Goal: Feedback & Contribution: Submit feedback/report problem

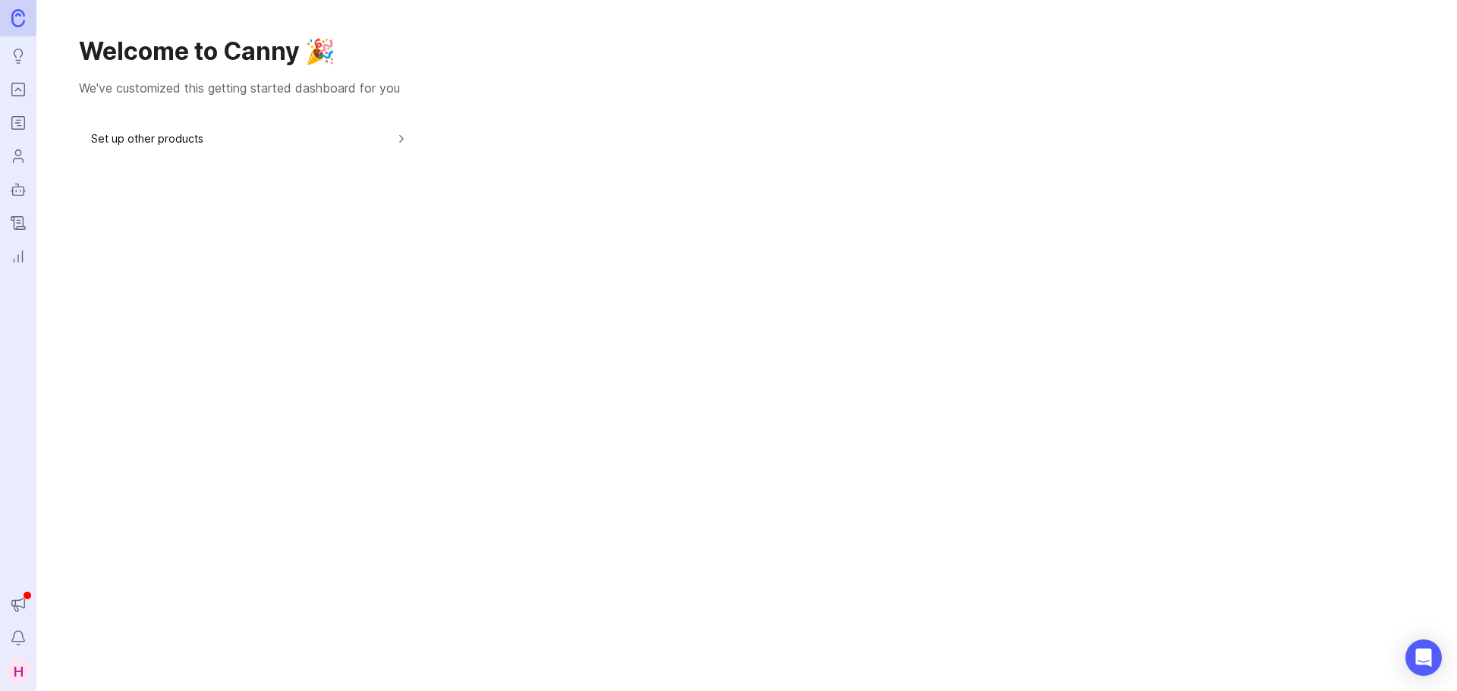
click at [20, 89] on icon "Portal" at bounding box center [18, 89] width 17 height 18
click at [20, 98] on icon "Portal" at bounding box center [18, 89] width 17 height 18
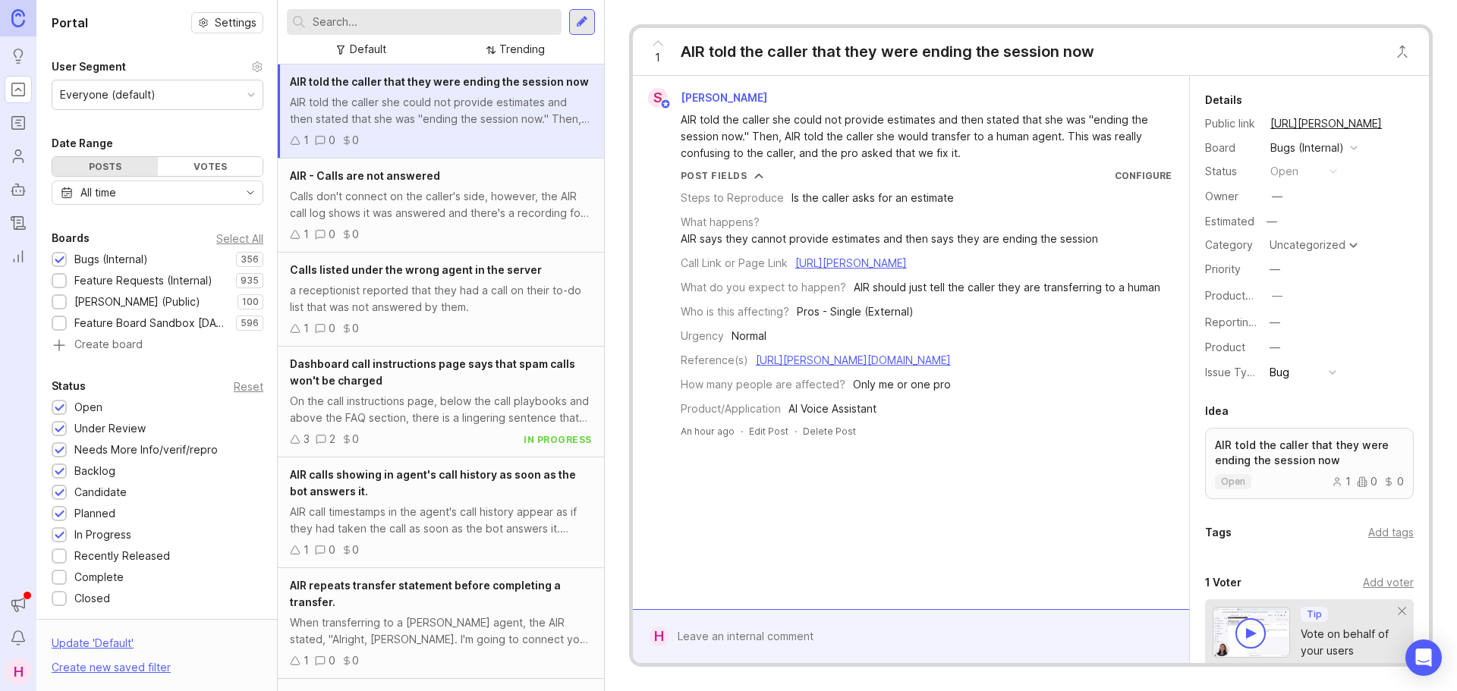
click at [448, 23] on input "text" at bounding box center [434, 22] width 243 height 17
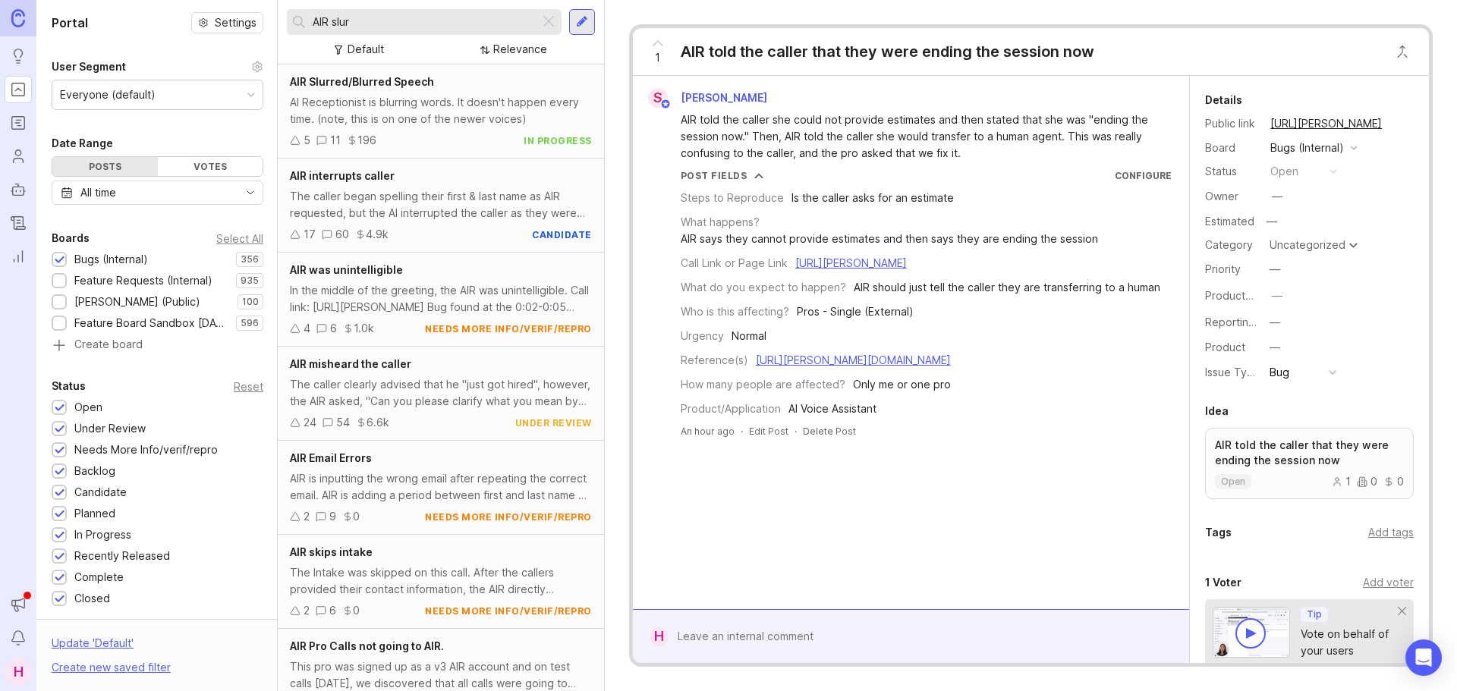
type input "AIR slur"
click at [426, 124] on div "AI Receptionist is blurring words. It doesn't happen every time. (note, this is…" at bounding box center [441, 110] width 302 height 33
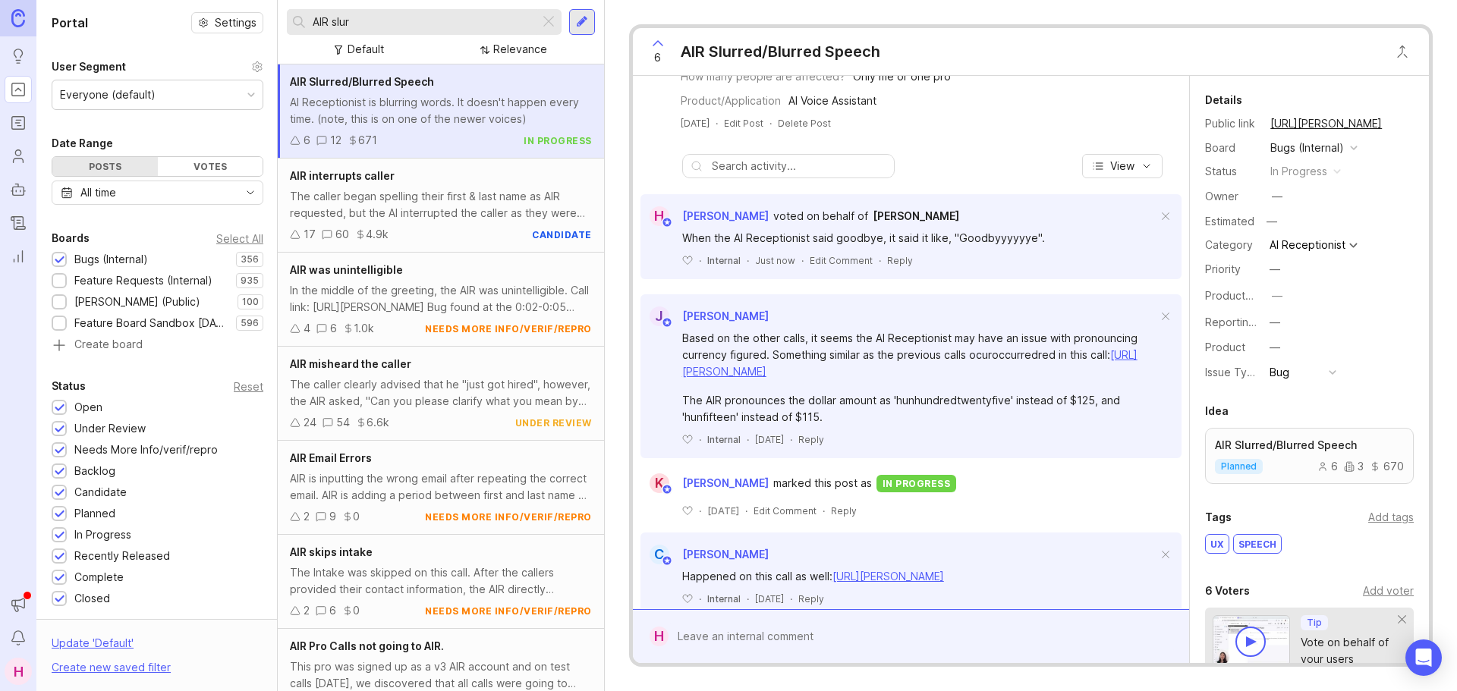
scroll to position [378, 0]
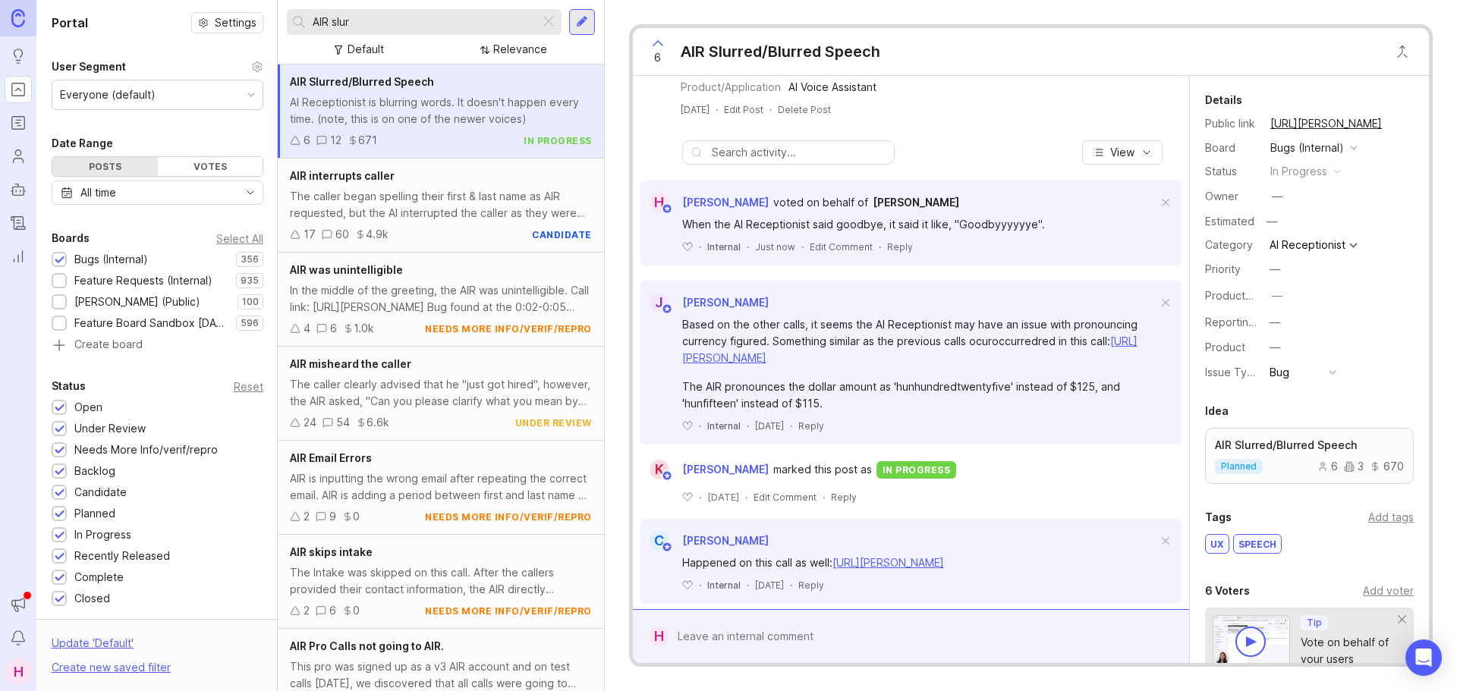
click at [552, 29] on div at bounding box center [549, 22] width 18 height 20
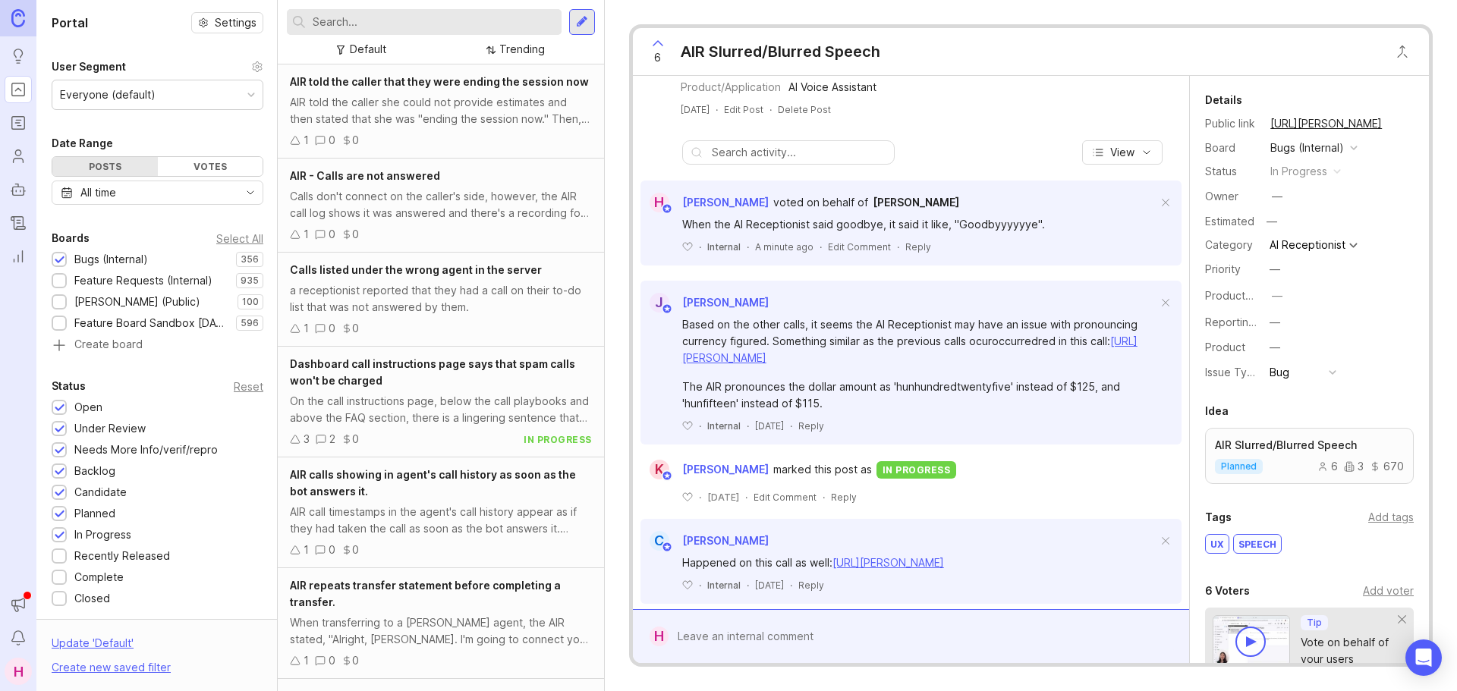
click at [447, 17] on input "text" at bounding box center [434, 22] width 243 height 17
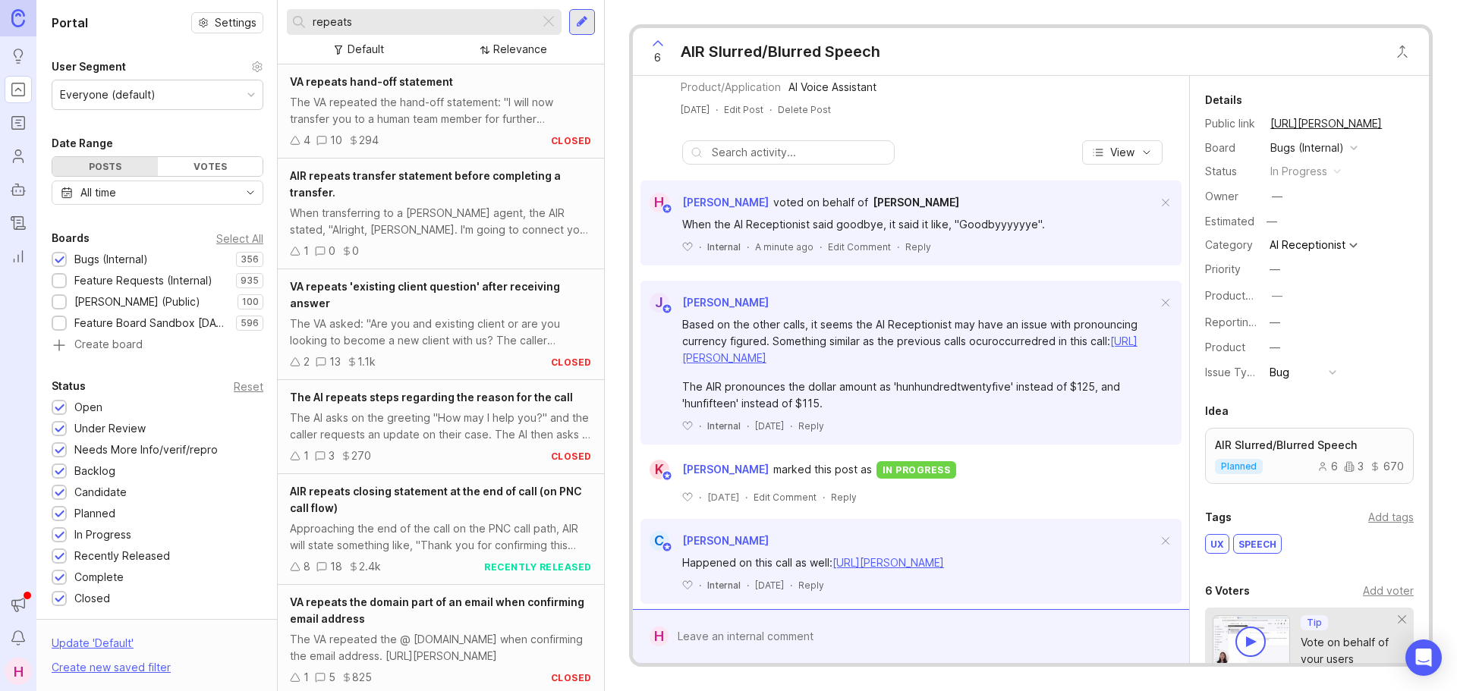
click at [312, 30] on div "repeats" at bounding box center [413, 22] width 253 height 26
drag, startPoint x: 376, startPoint y: 24, endPoint x: 288, endPoint y: 27, distance: 88.8
click at [288, 27] on div "repeats" at bounding box center [413, 22] width 253 height 26
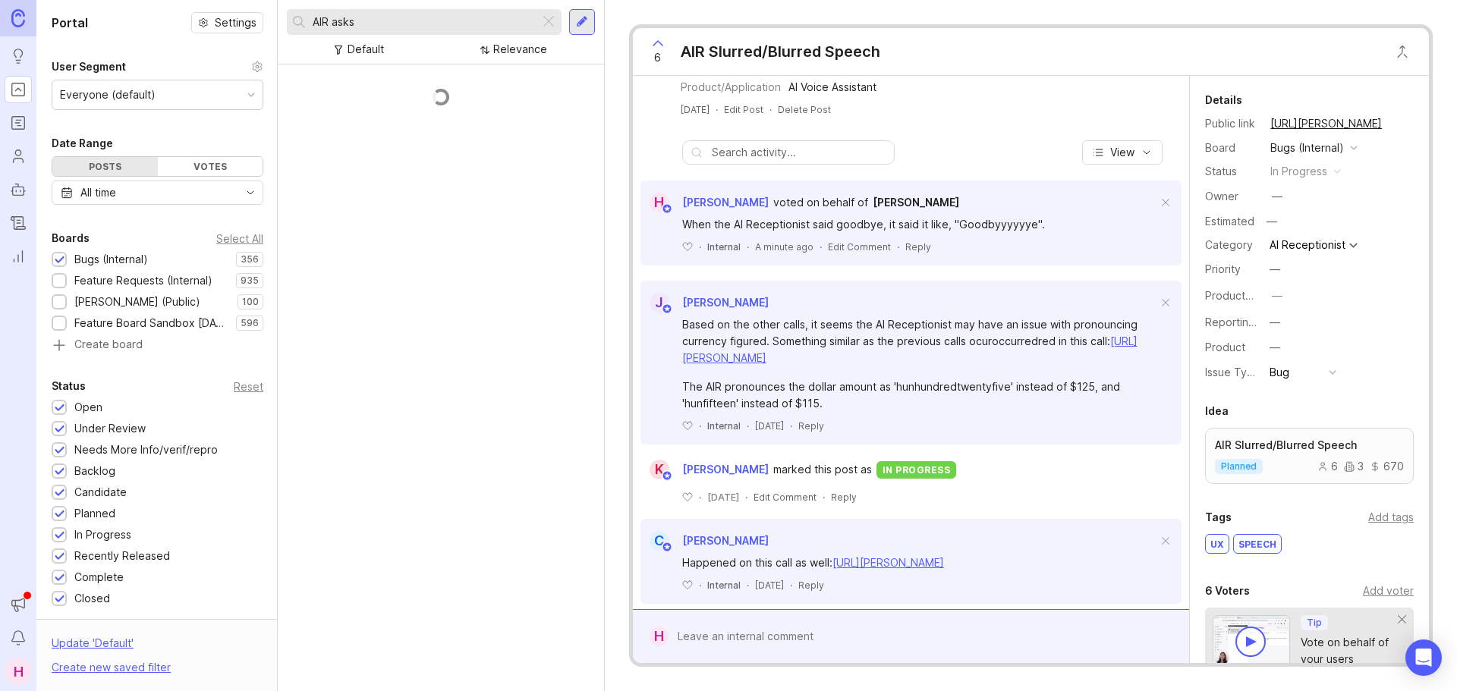
scroll to position [143, 0]
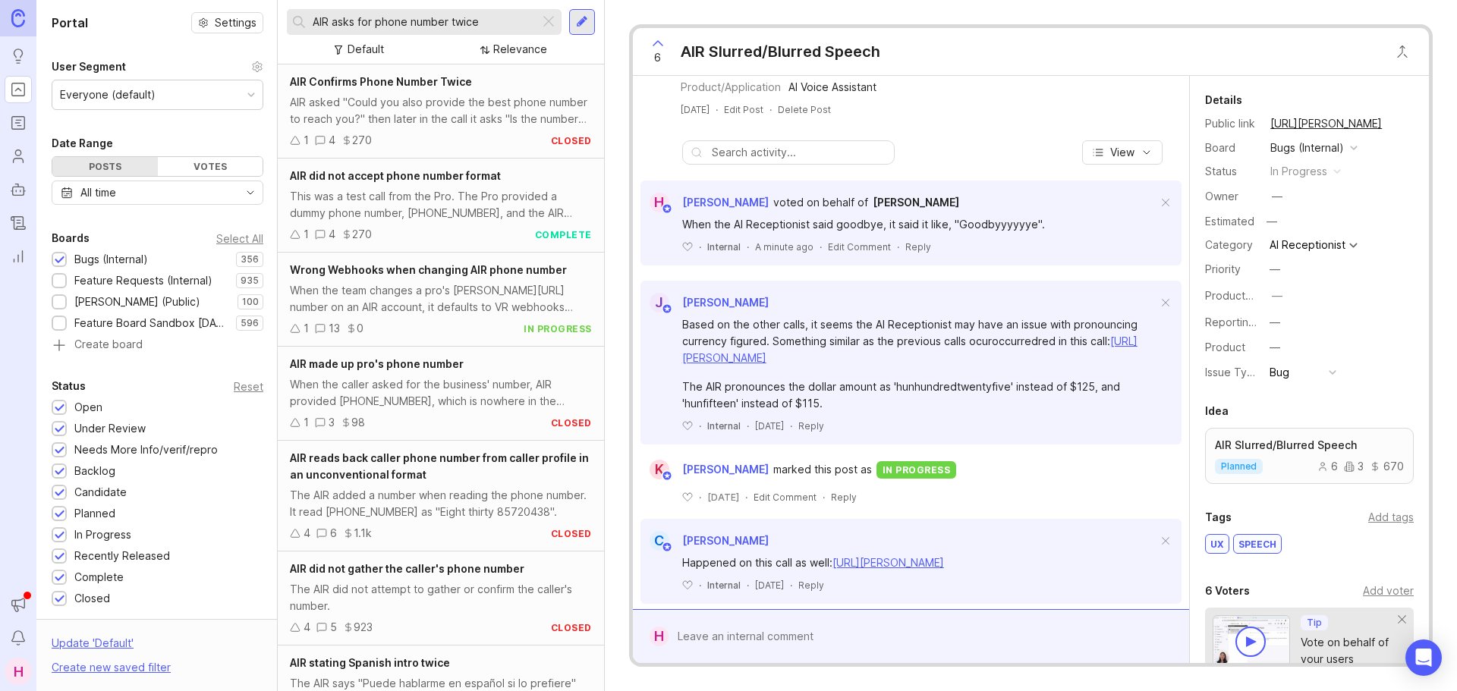
type input "AIR asks for phone number twice"
click at [405, 124] on div "AIR asked "Could you also provide the best phone number to reach you?" then lat…" at bounding box center [441, 110] width 302 height 33
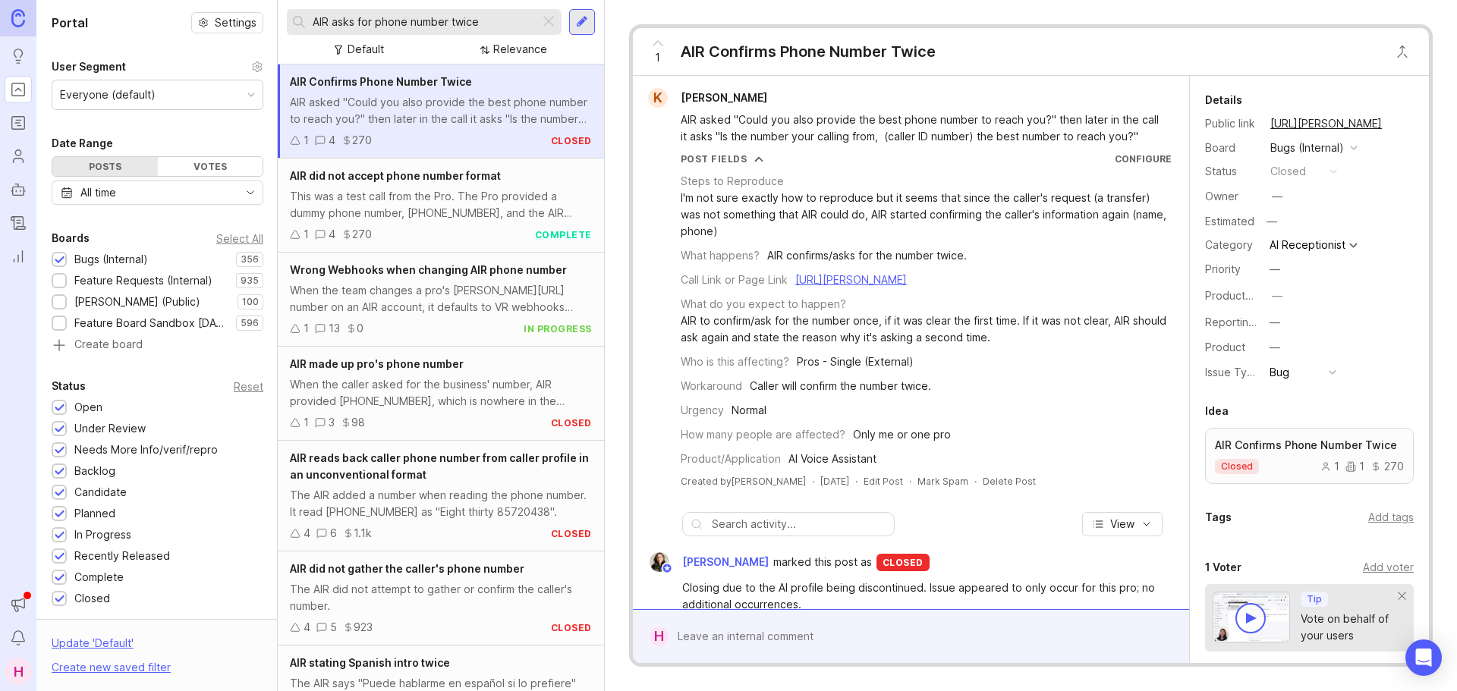
click at [587, 21] on div at bounding box center [582, 22] width 12 height 14
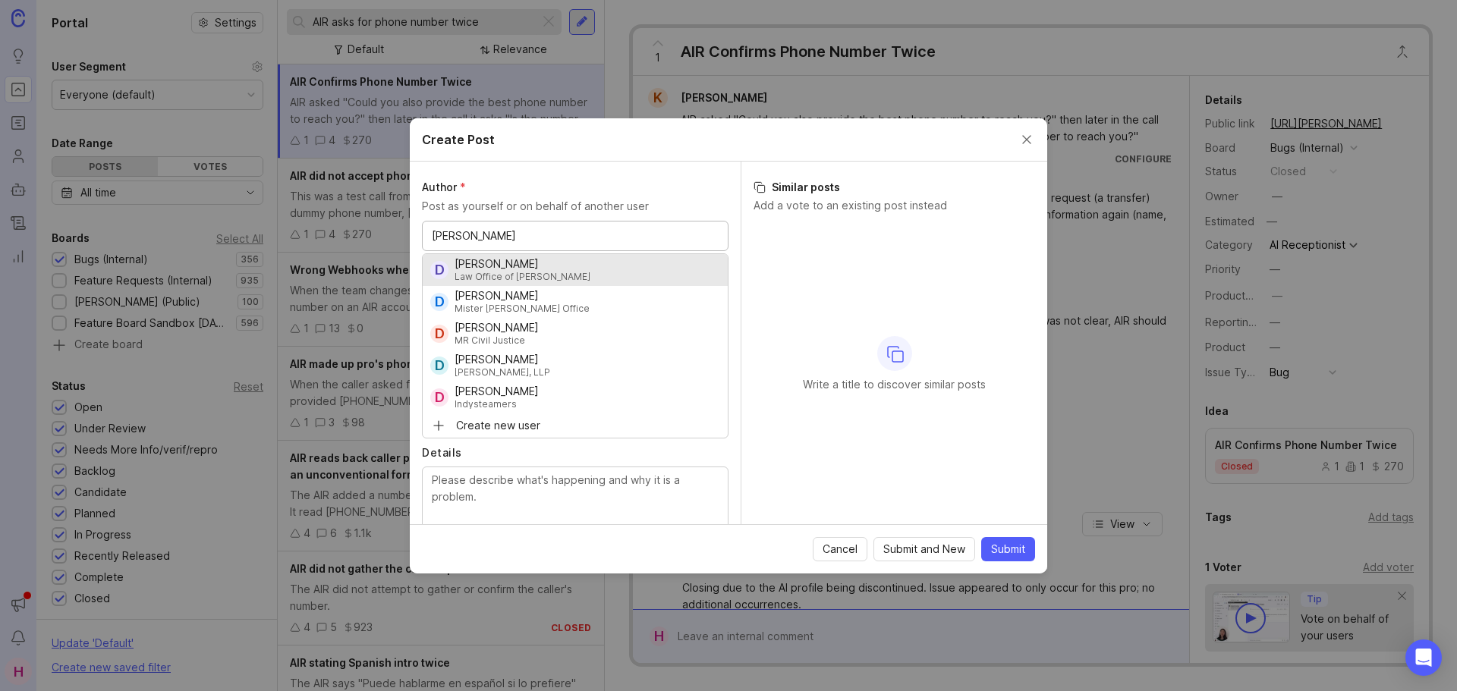
type input "damon"
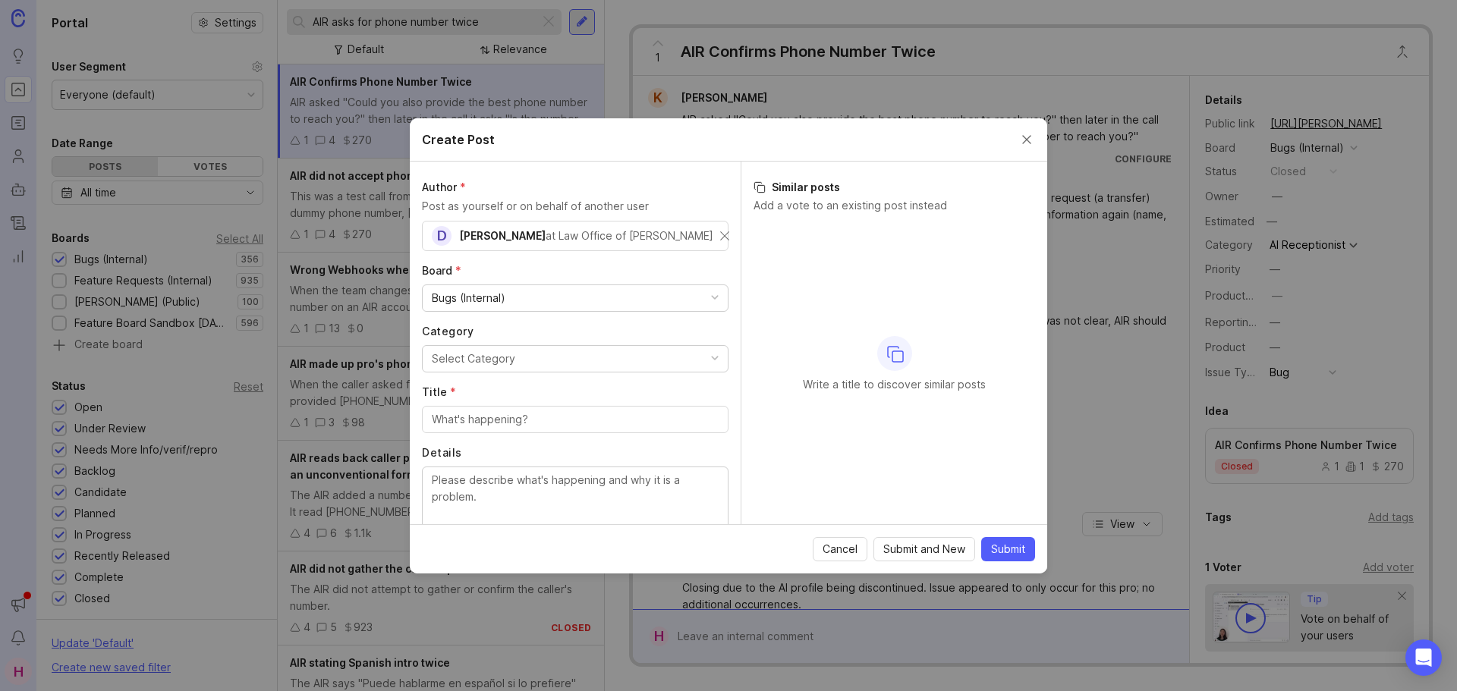
click at [506, 358] on div "Select Category" at bounding box center [473, 359] width 83 height 17
type input "ai"
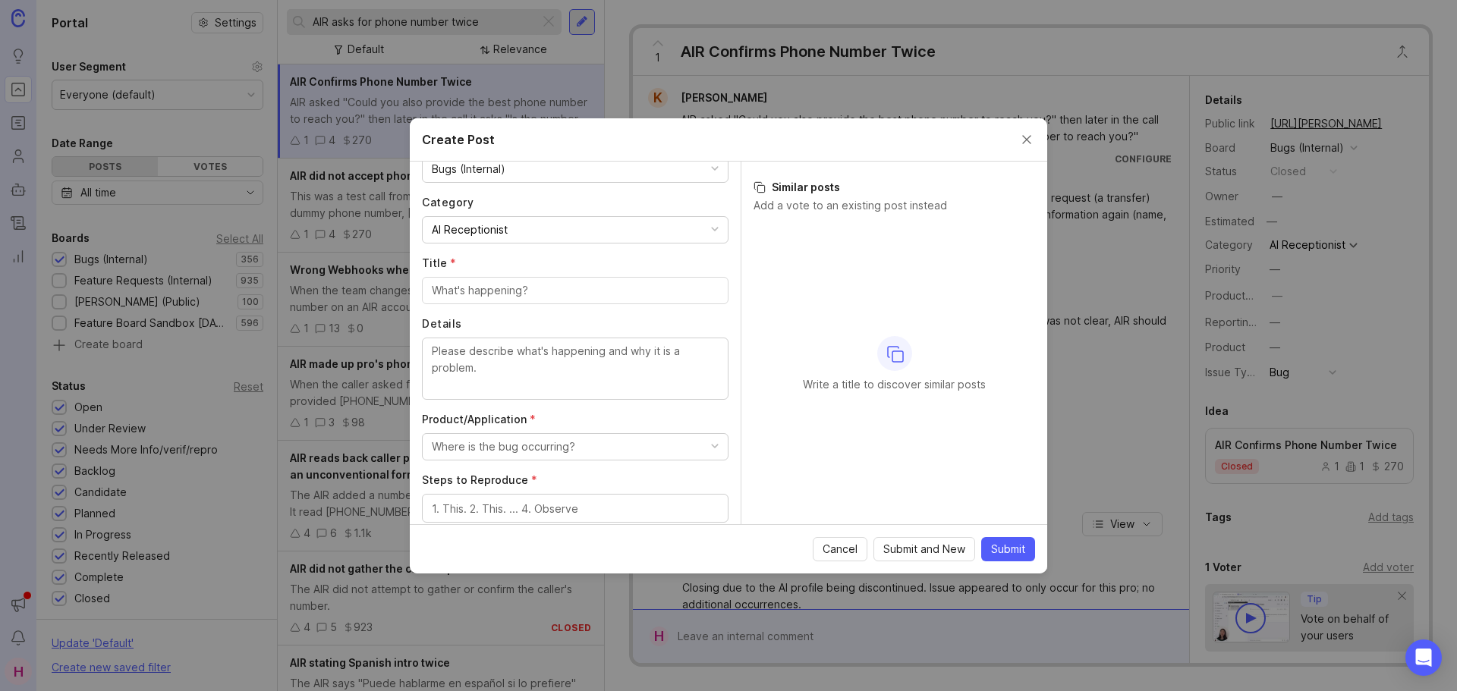
scroll to position [151, 0]
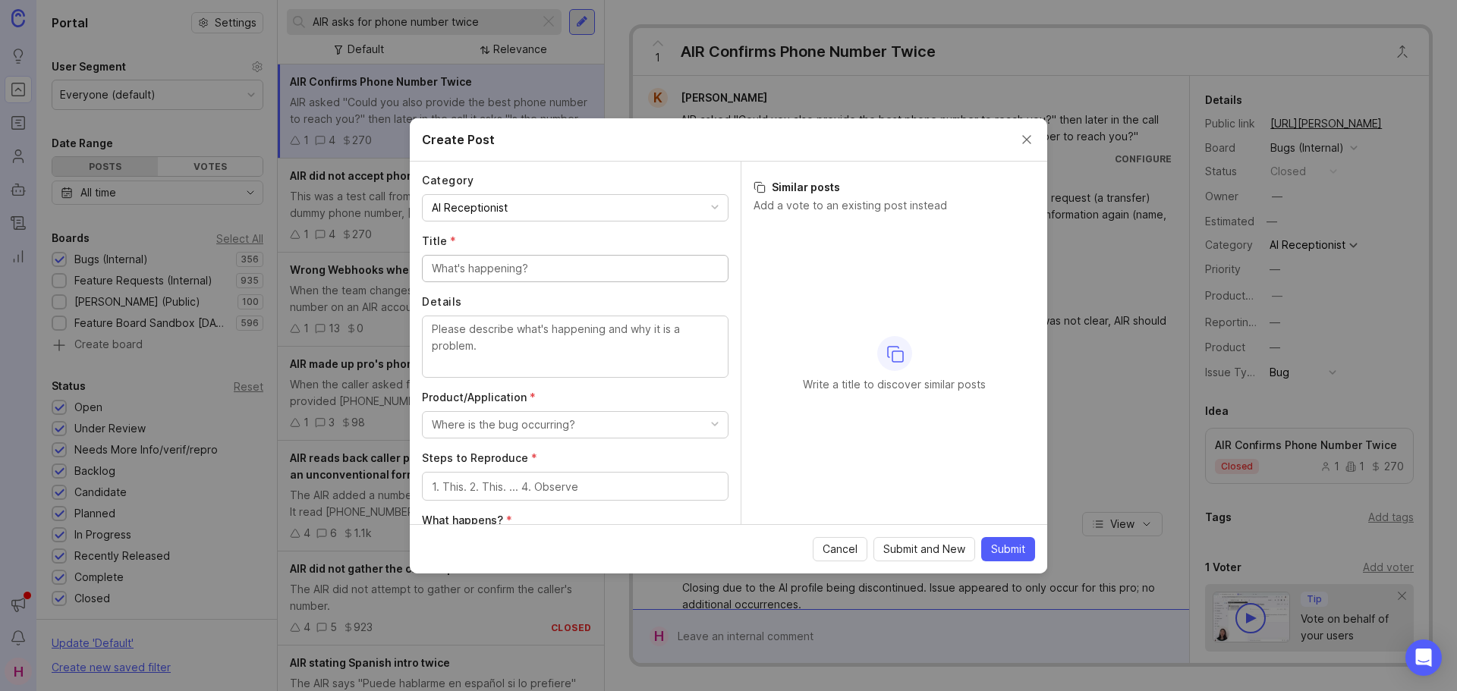
click at [497, 267] on input "Title *" at bounding box center [575, 268] width 287 height 17
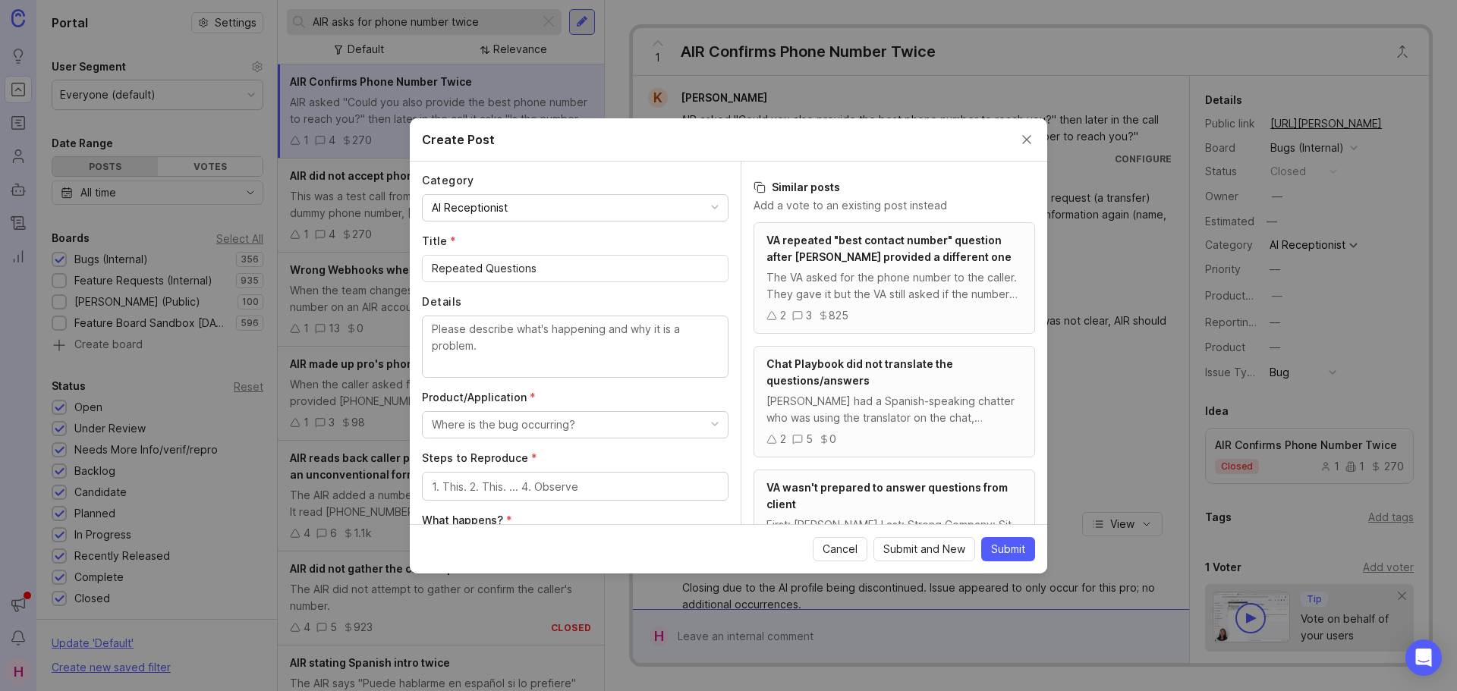
click at [424, 270] on div "Repeated Questions" at bounding box center [575, 268] width 307 height 27
click at [423, 270] on div "Repeated Questions" at bounding box center [575, 268] width 307 height 27
click at [433, 263] on input "Repeated Questions" at bounding box center [575, 268] width 287 height 17
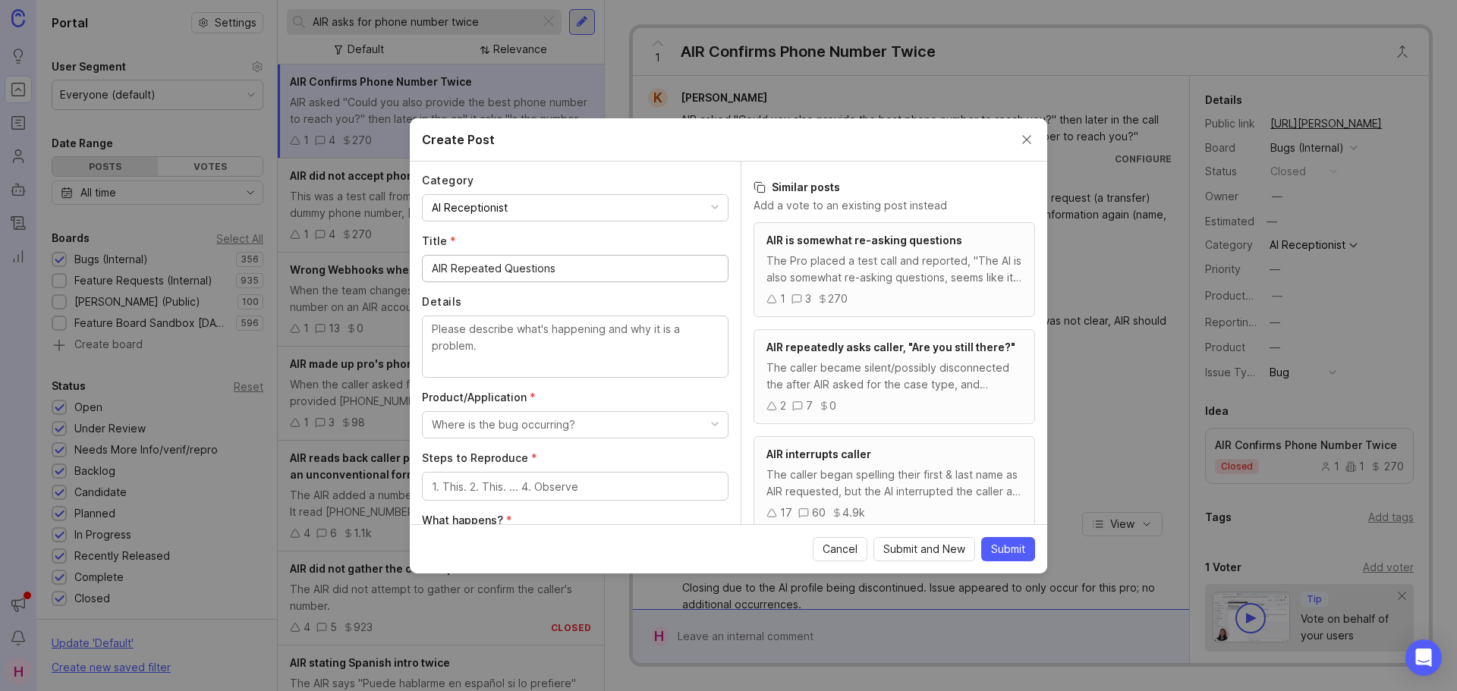
type input "AIR Repeated Questions"
click at [485, 338] on textarea "Details" at bounding box center [575, 346] width 287 height 50
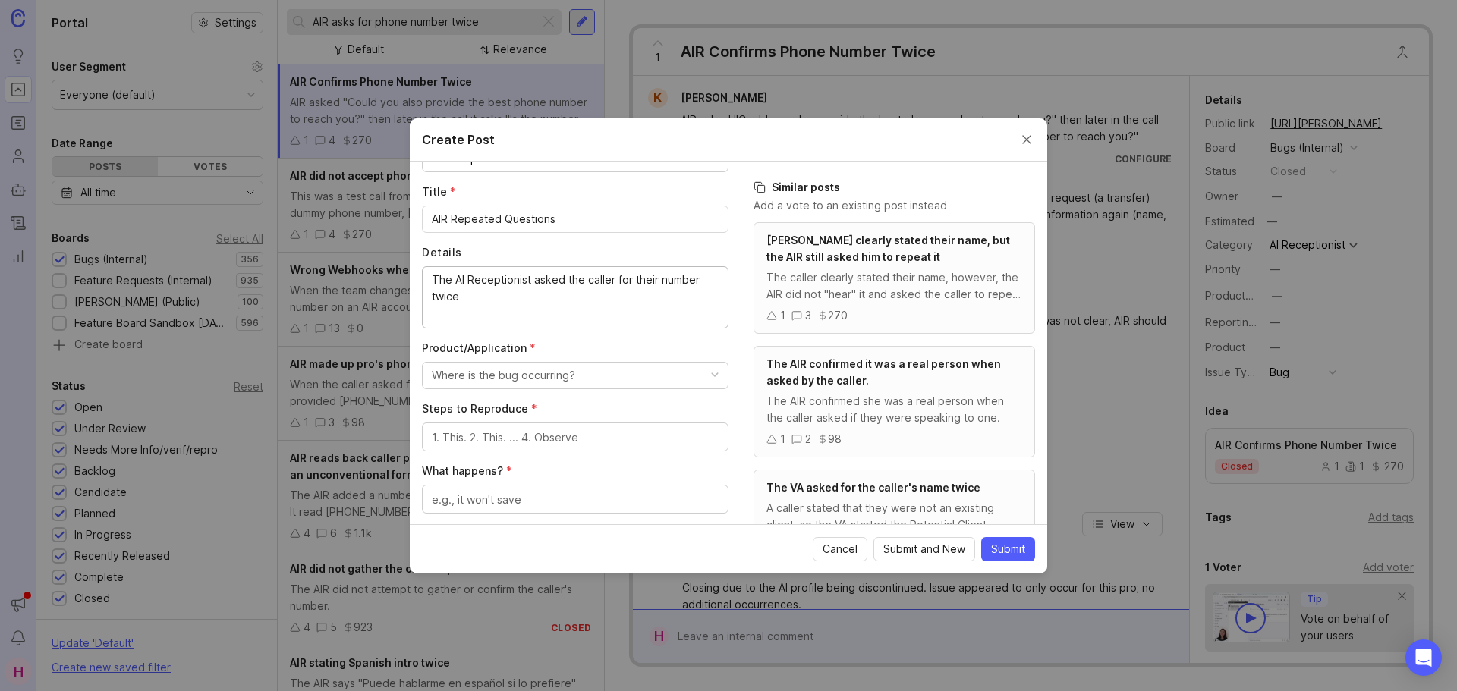
scroll to position [226, 0]
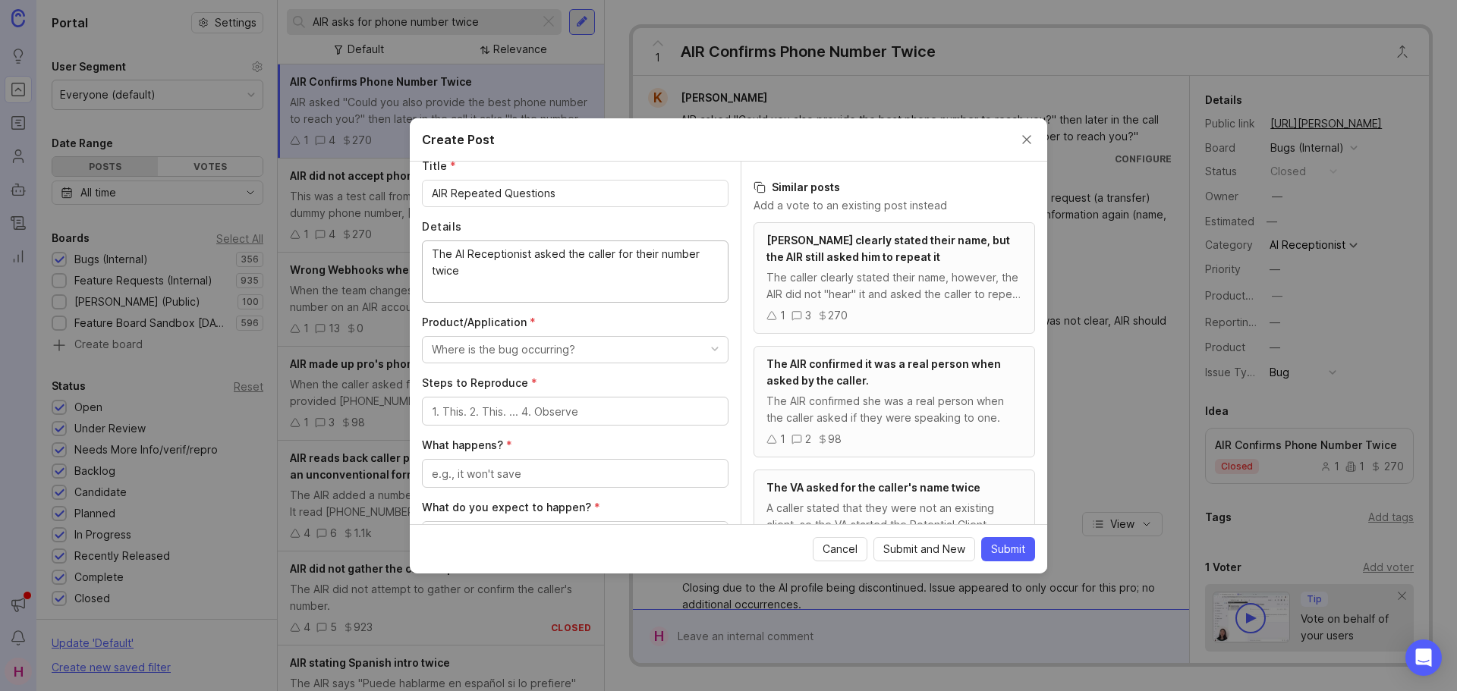
type textarea "The AI Receptionist asked the caller for their number twice"
click at [503, 346] on div "Where is the bug occurring?" at bounding box center [503, 350] width 143 height 17
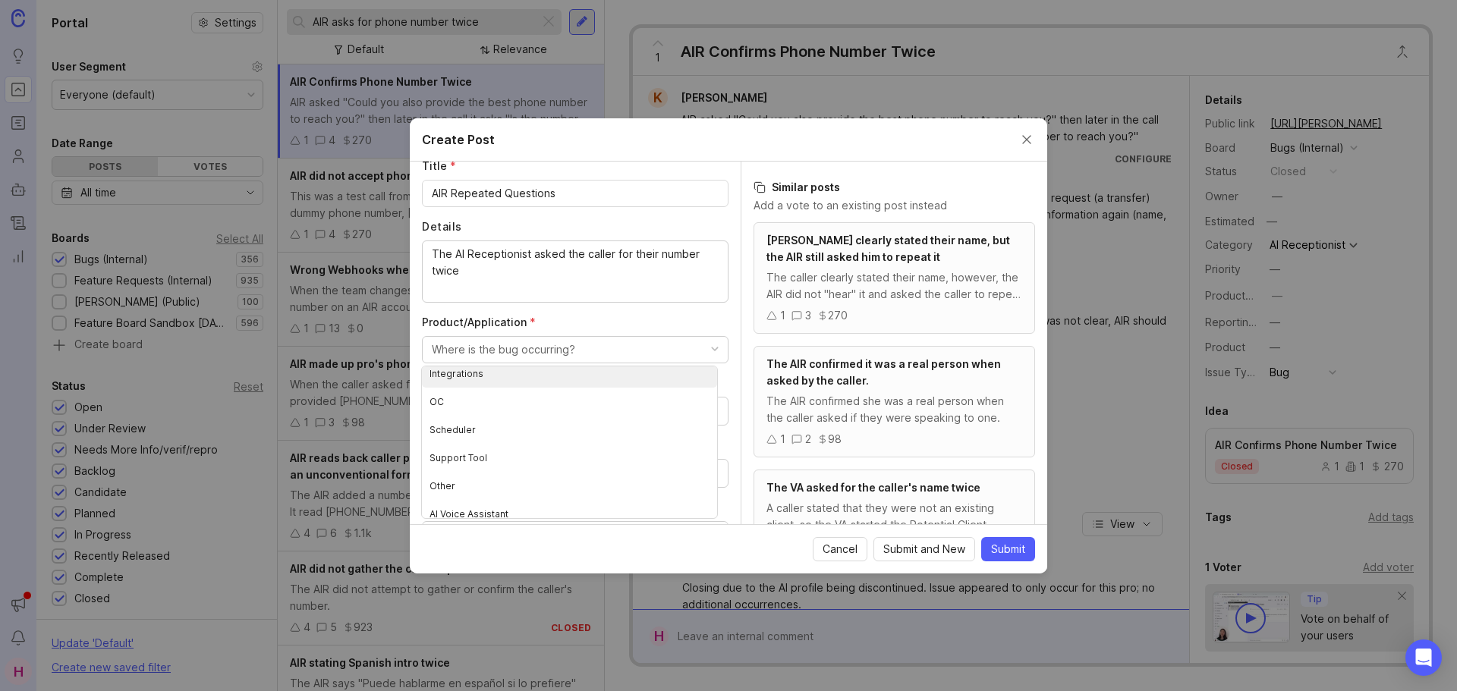
scroll to position [185, 0]
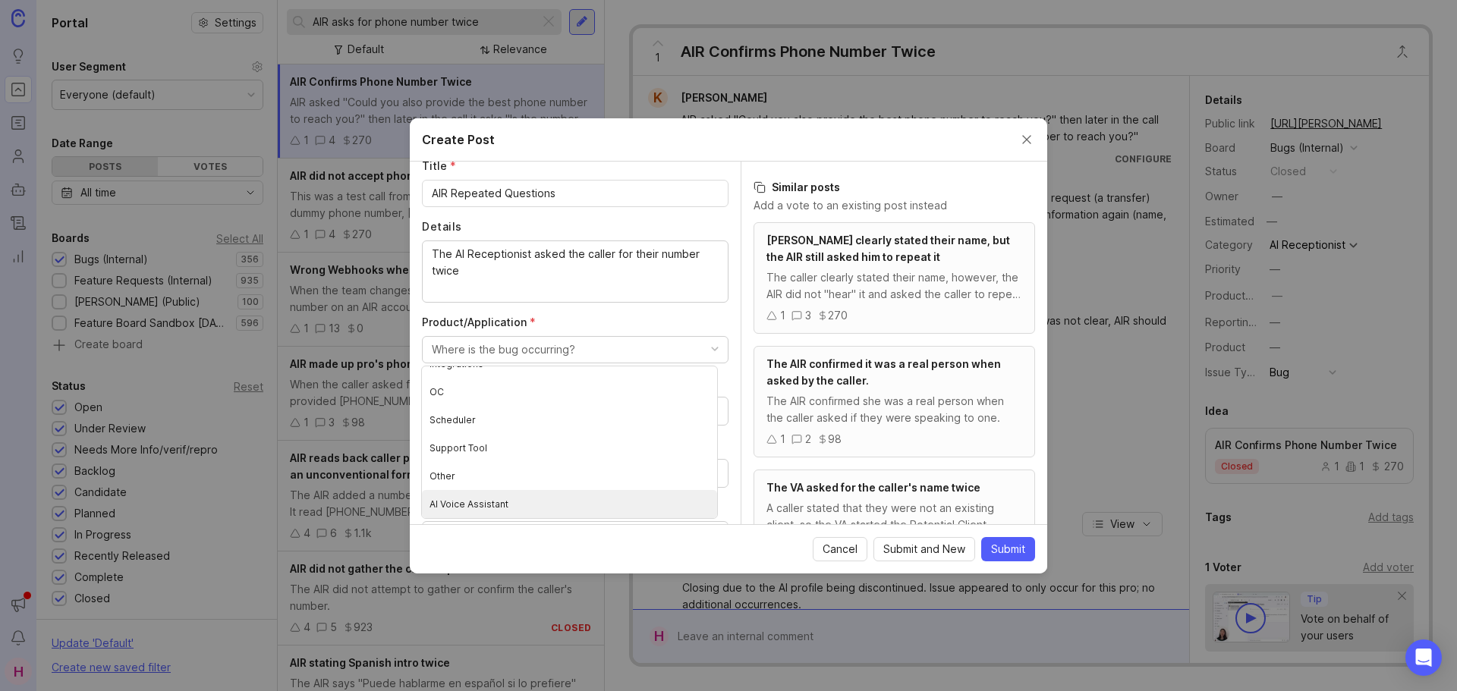
click at [485, 512] on Assistant "AI Voice Assistant" at bounding box center [569, 504] width 295 height 28
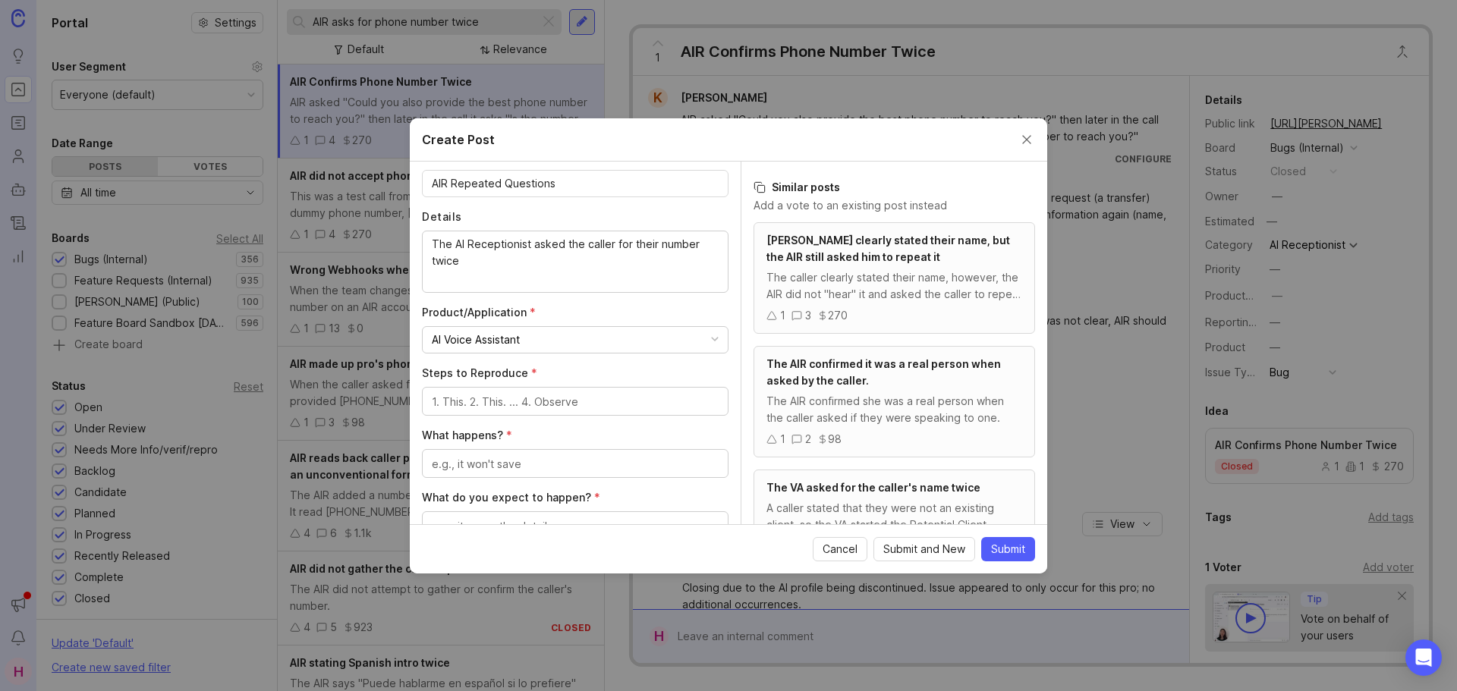
scroll to position [237, 0]
click at [524, 401] on textarea "Steps to Reproduce *" at bounding box center [575, 401] width 287 height 17
type textarea "N/A"
click at [514, 458] on textarea "What happens? *" at bounding box center [575, 463] width 287 height 17
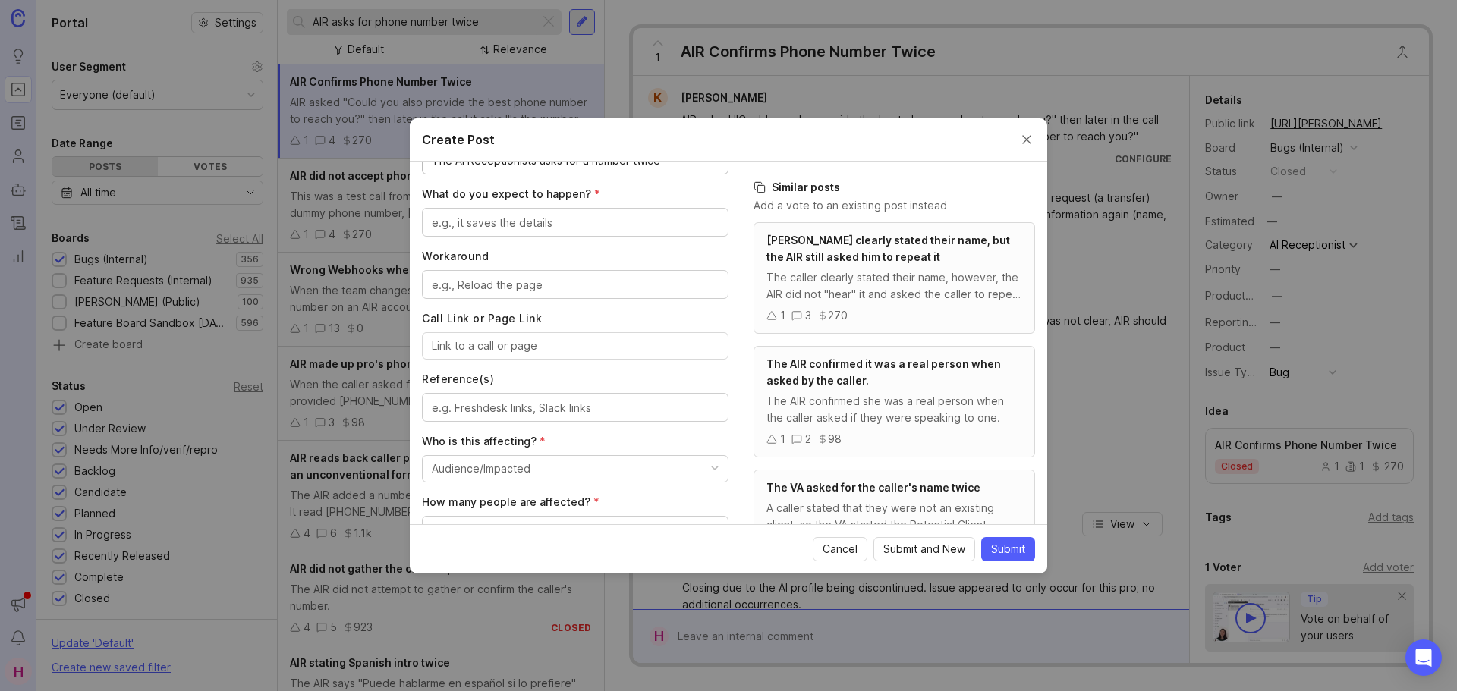
scroll to position [540, 0]
type textarea "The AI Receptionists asks for a number twice"
click at [552, 225] on textarea "What do you expect to happen? *" at bounding box center [575, 222] width 287 height 17
type textarea "The AI Receptionist to only ask once"
click at [483, 287] on textarea "Workaround" at bounding box center [575, 284] width 287 height 17
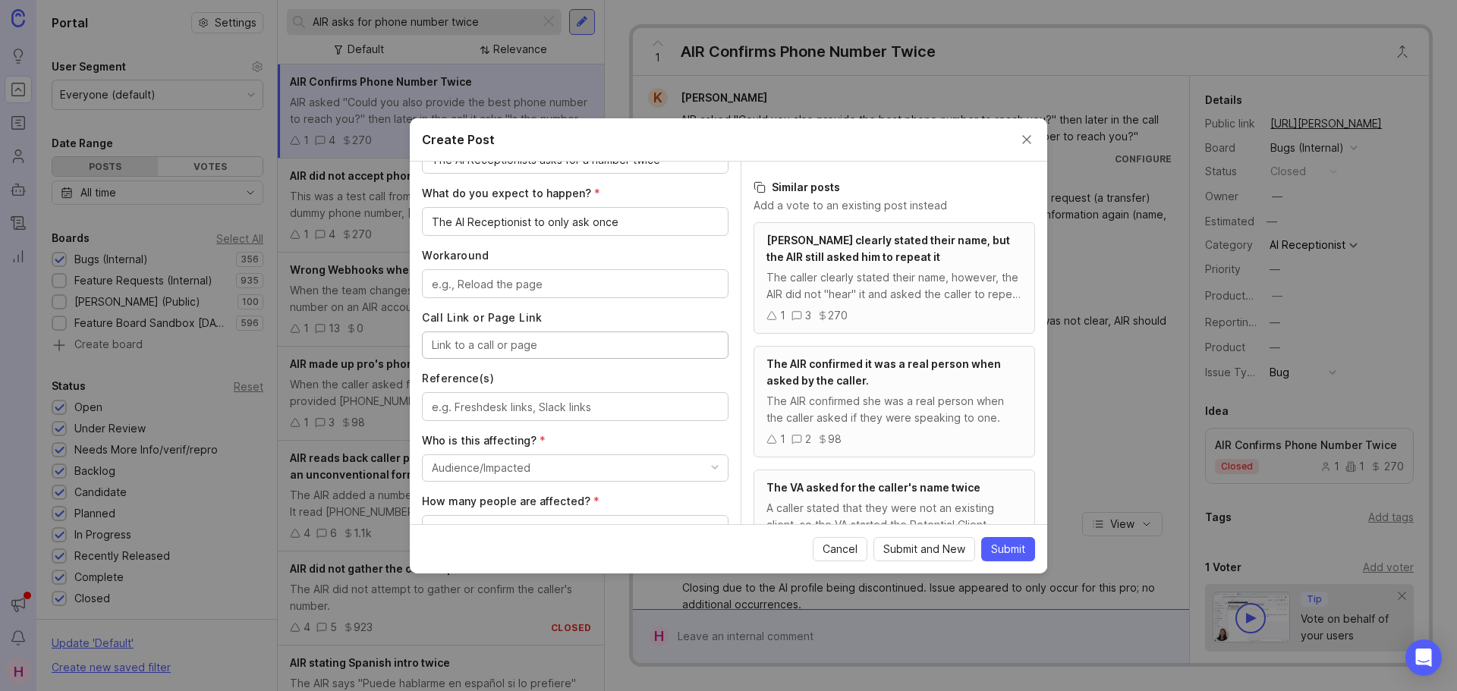
click at [499, 345] on input "Call Link or Page Link" at bounding box center [575, 345] width 287 height 17
paste input "https://agent.smith.ai/agent/call/CAc2c79f20fed9019dd55f3f69a7e8cea7/"
type input "https://agent.smith.ai/agent/call/CAc2c79f20fed9019dd55f3f69a7e8cea7/"
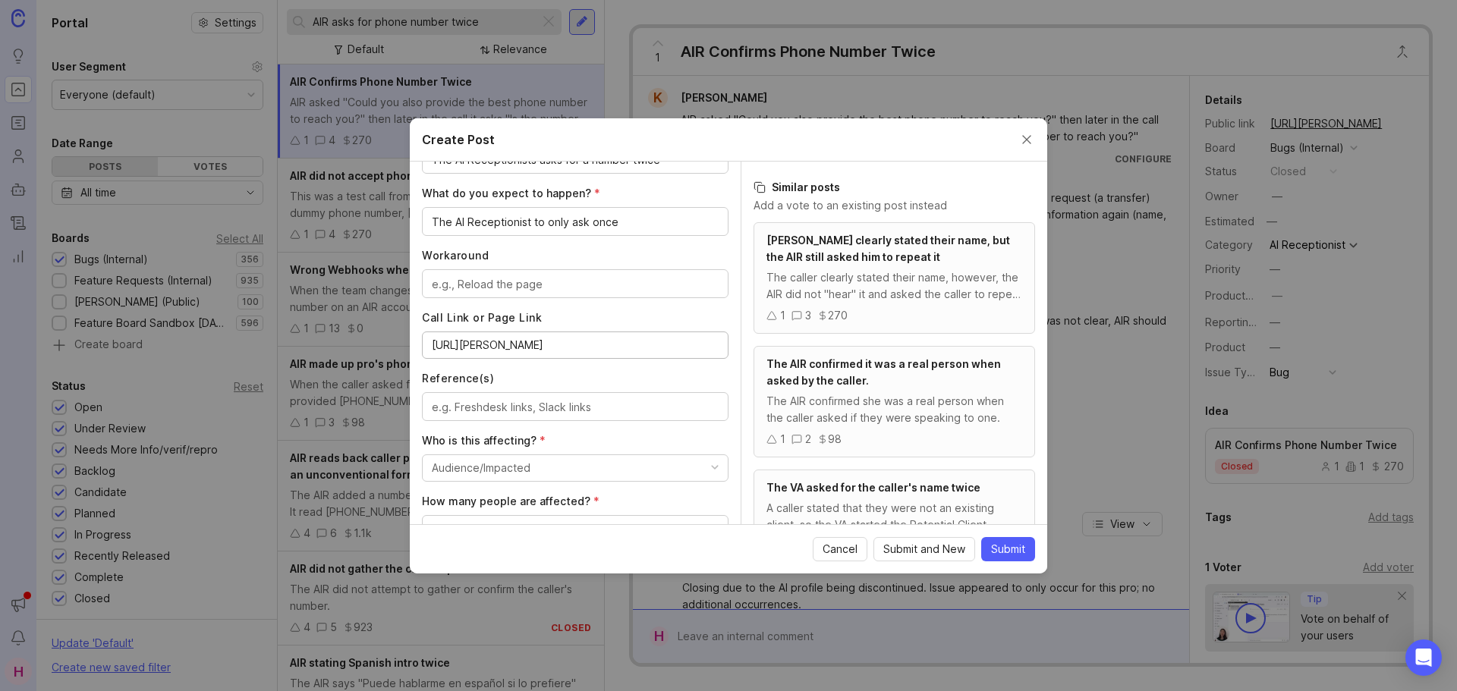
click at [511, 421] on div "Author * Post as yourself or on behalf of another user D Damon D. Colbert at La…" at bounding box center [575, 343] width 331 height 363
click at [524, 408] on textarea "Reference(s)" at bounding box center [575, 407] width 287 height 17
paste textarea "https://smith.freshdesk.com/a/tickets/1396899"
type textarea "https://smith.freshdesk.com/a/tickets/1396899"
click at [557, 461] on button "Audience/Impacted" at bounding box center [575, 468] width 307 height 27
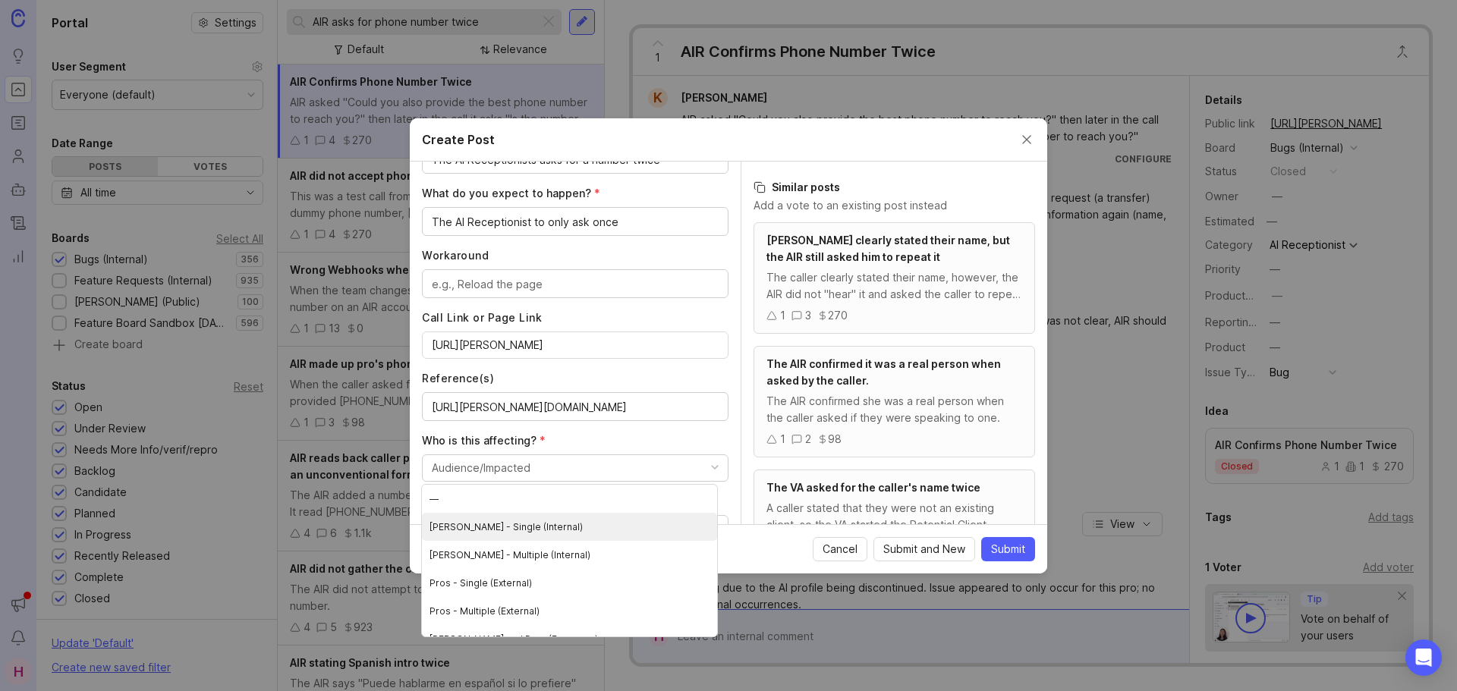
click at [543, 521] on \(Internal\) "Smith.ai - Single (Internal)" at bounding box center [569, 527] width 295 height 28
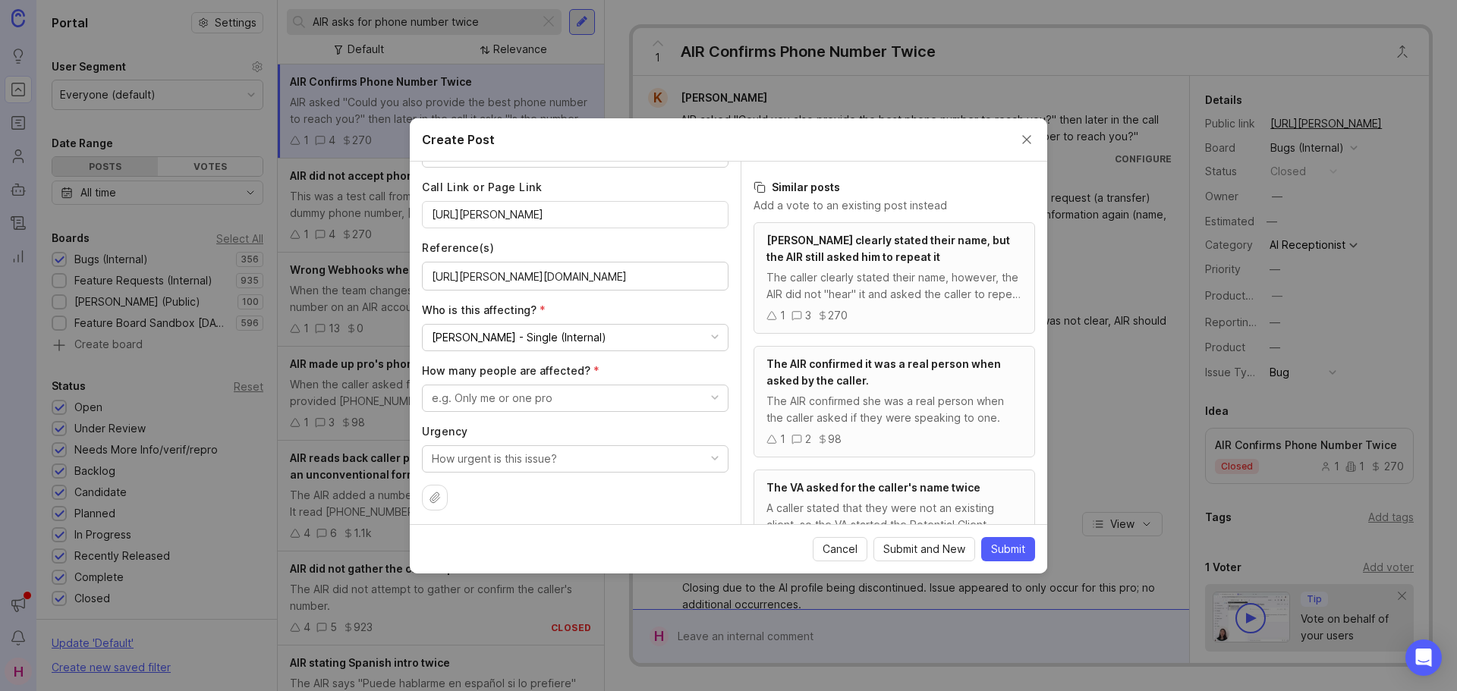
scroll to position [687, 0]
click at [547, 386] on div "e.g. Only me or one pro" at bounding box center [492, 394] width 121 height 17
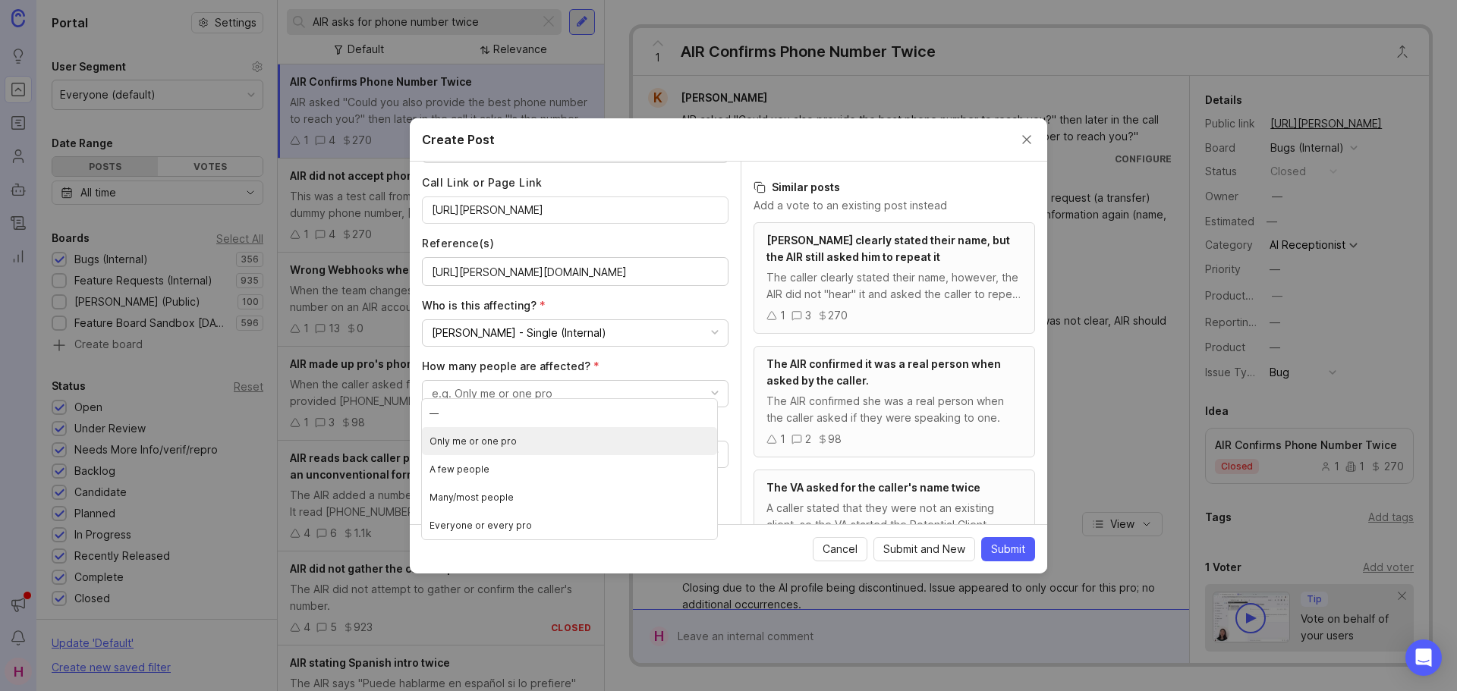
click at [523, 443] on pro "Only me or one pro" at bounding box center [569, 441] width 295 height 28
click at [534, 446] on div "How urgent is this issue?" at bounding box center [494, 454] width 125 height 17
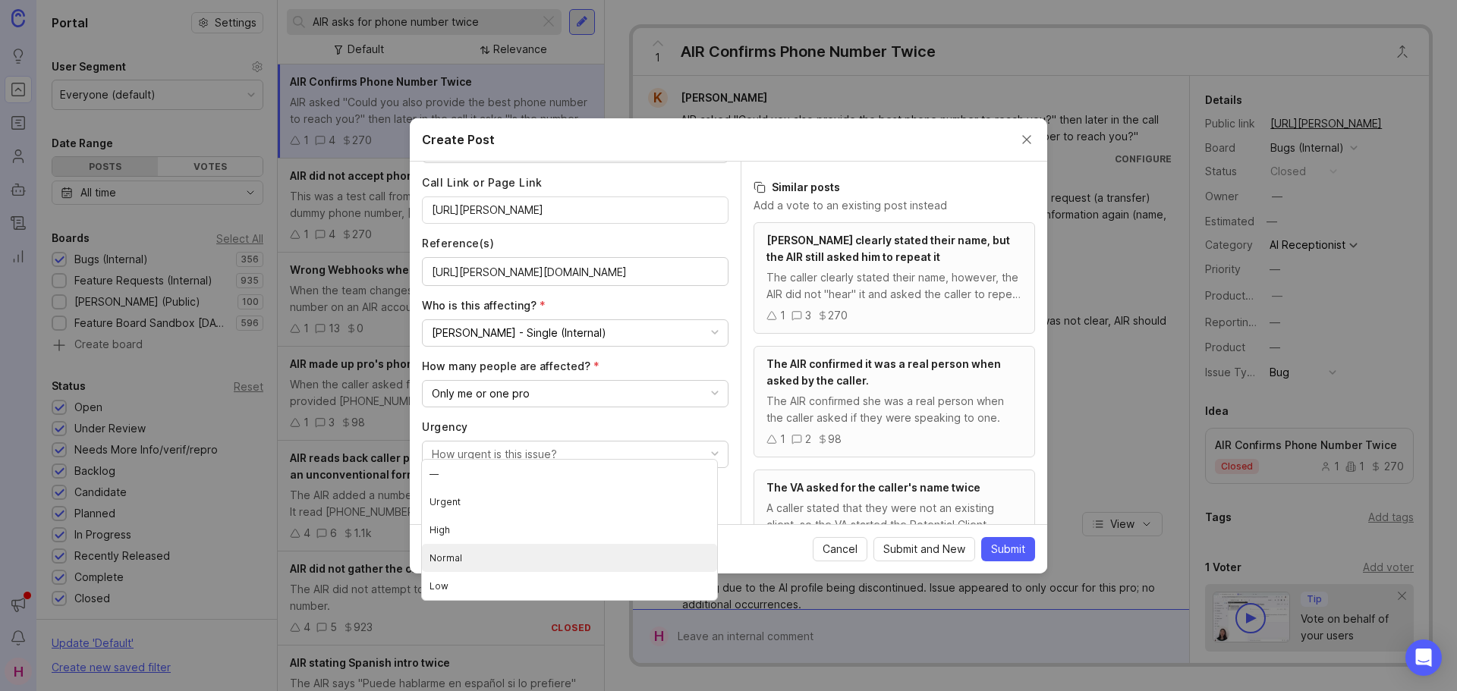
click at [520, 546] on li "Normal" at bounding box center [569, 558] width 295 height 28
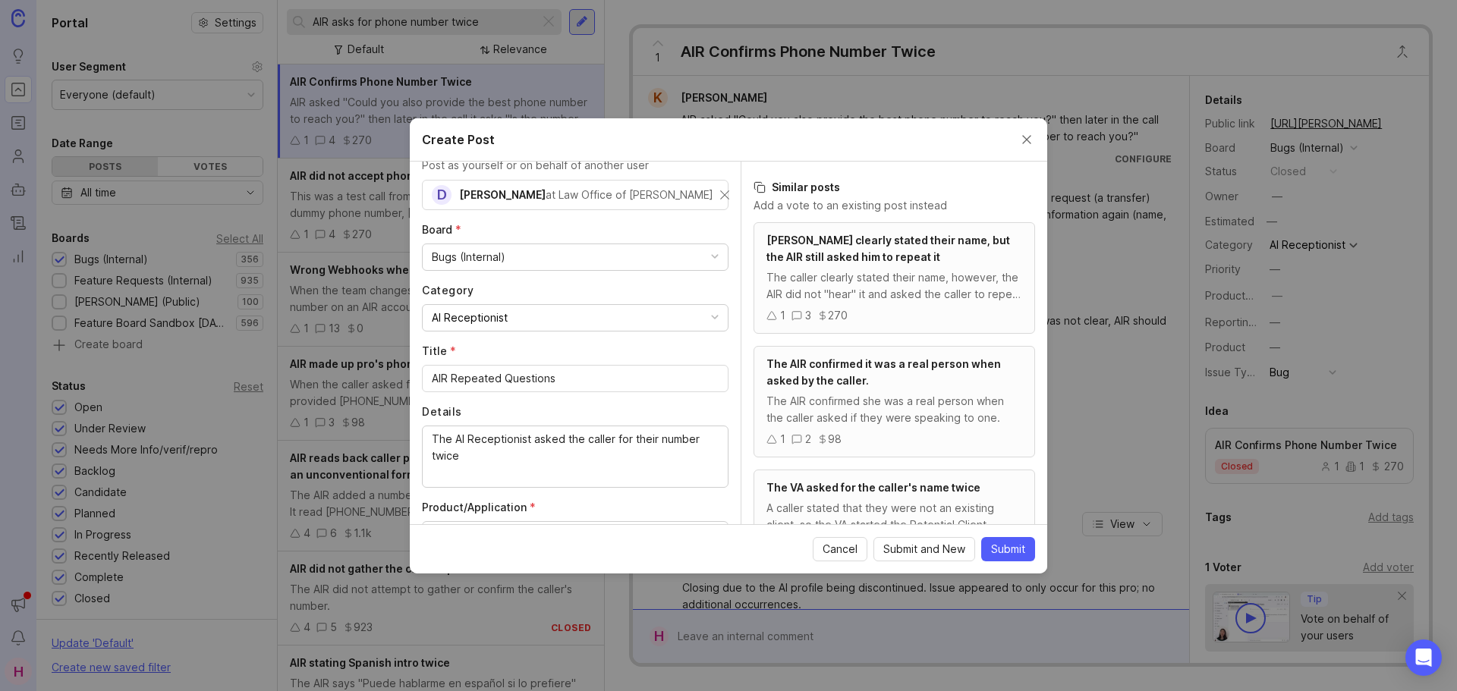
scroll to position [0, 0]
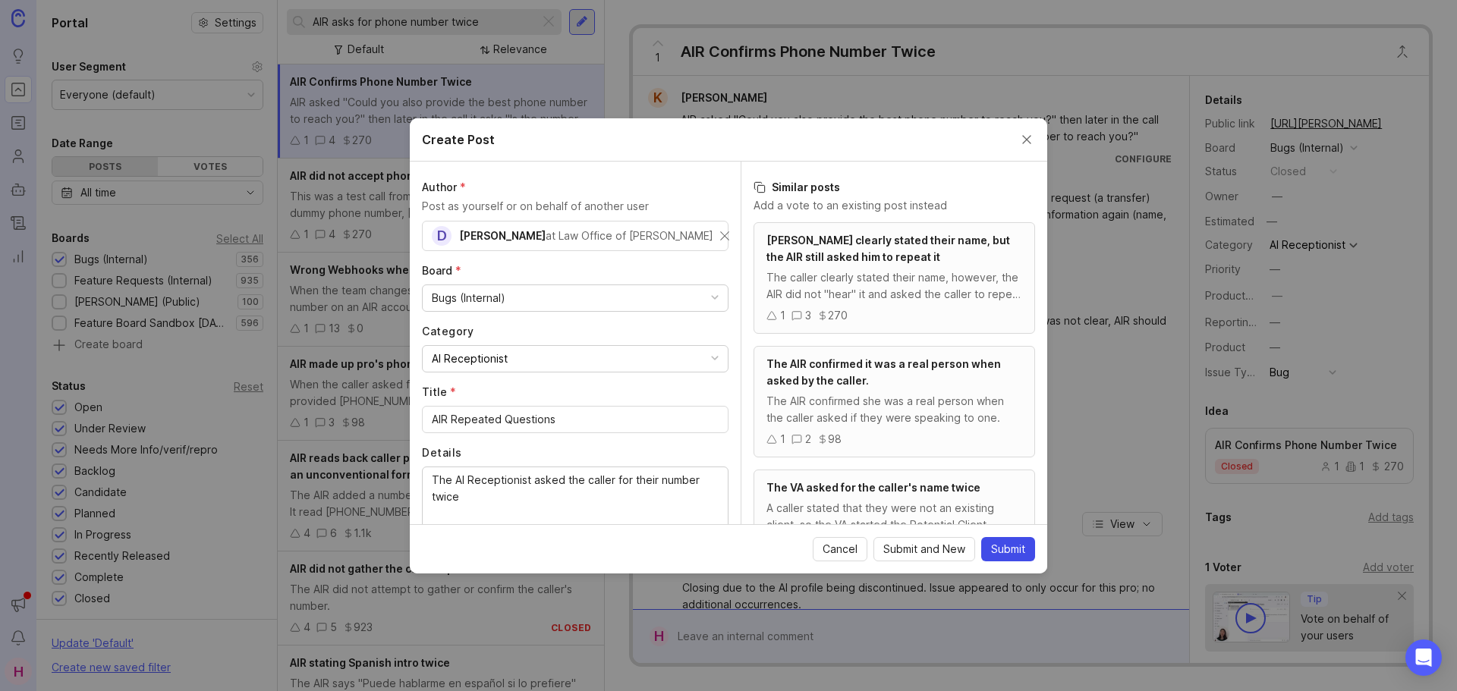
click at [1010, 552] on span "Submit" at bounding box center [1008, 549] width 34 height 15
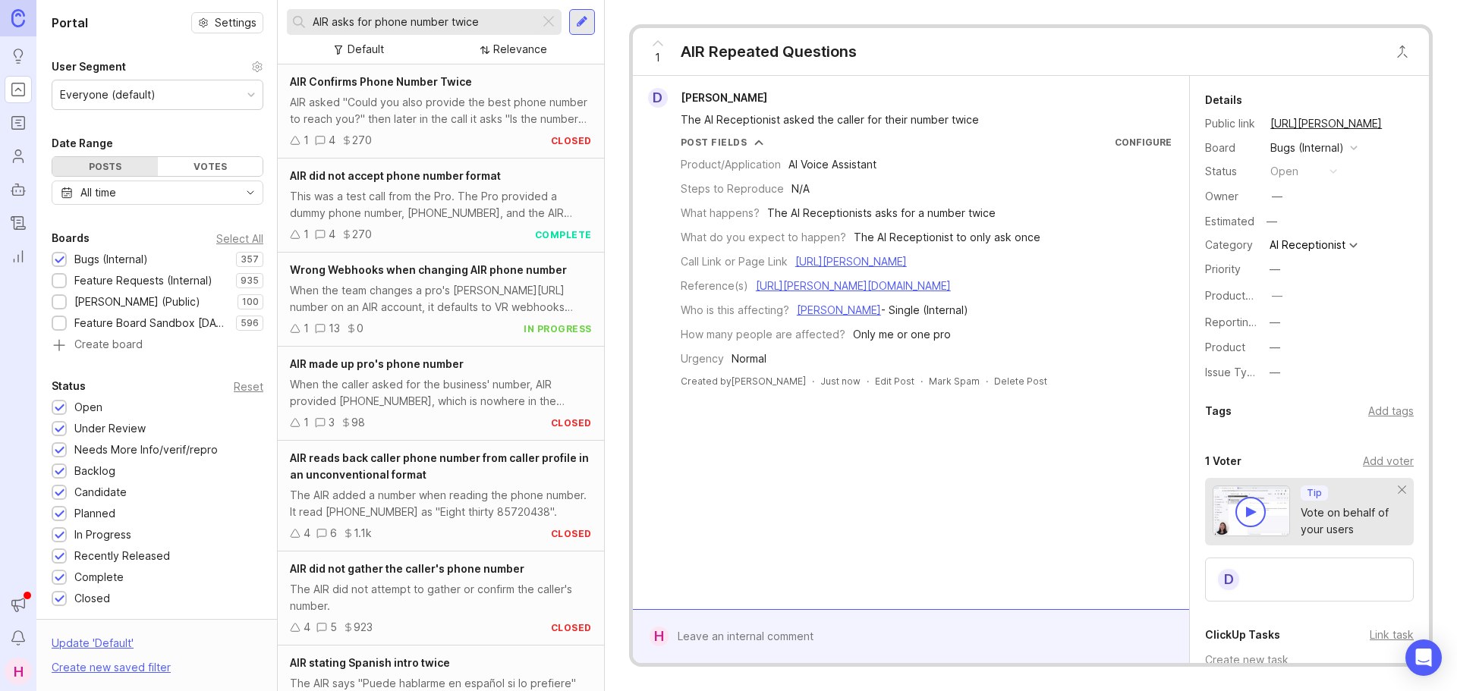
click at [552, 23] on div at bounding box center [549, 22] width 18 height 20
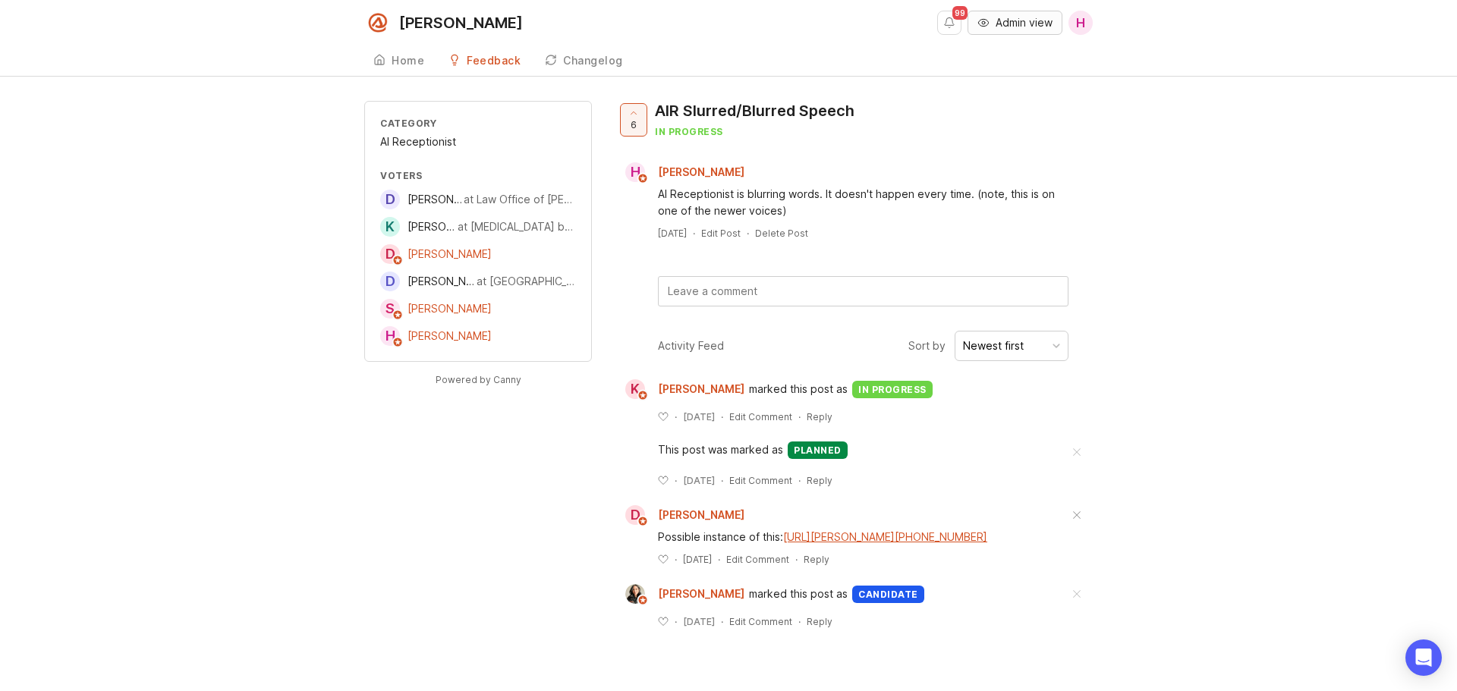
click at [1022, 21] on span "Admin view" at bounding box center [1024, 22] width 57 height 15
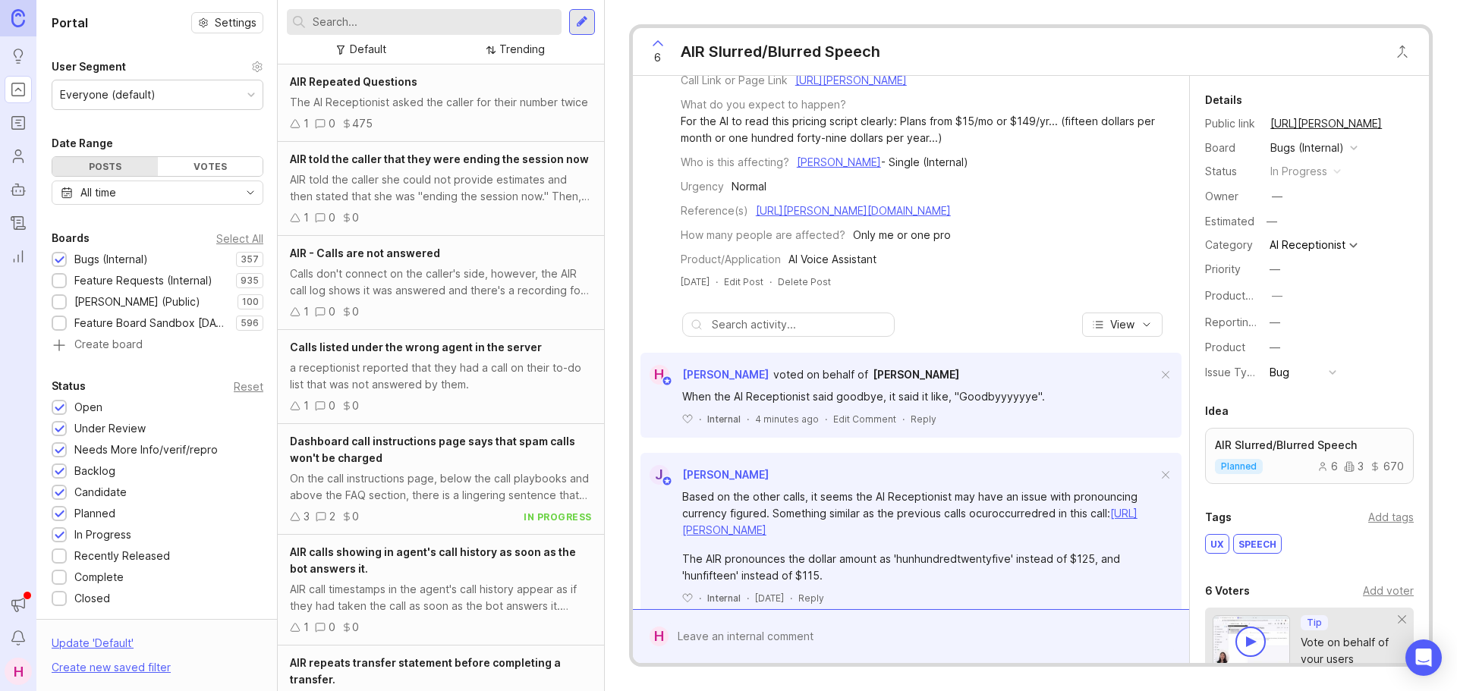
scroll to position [212, 0]
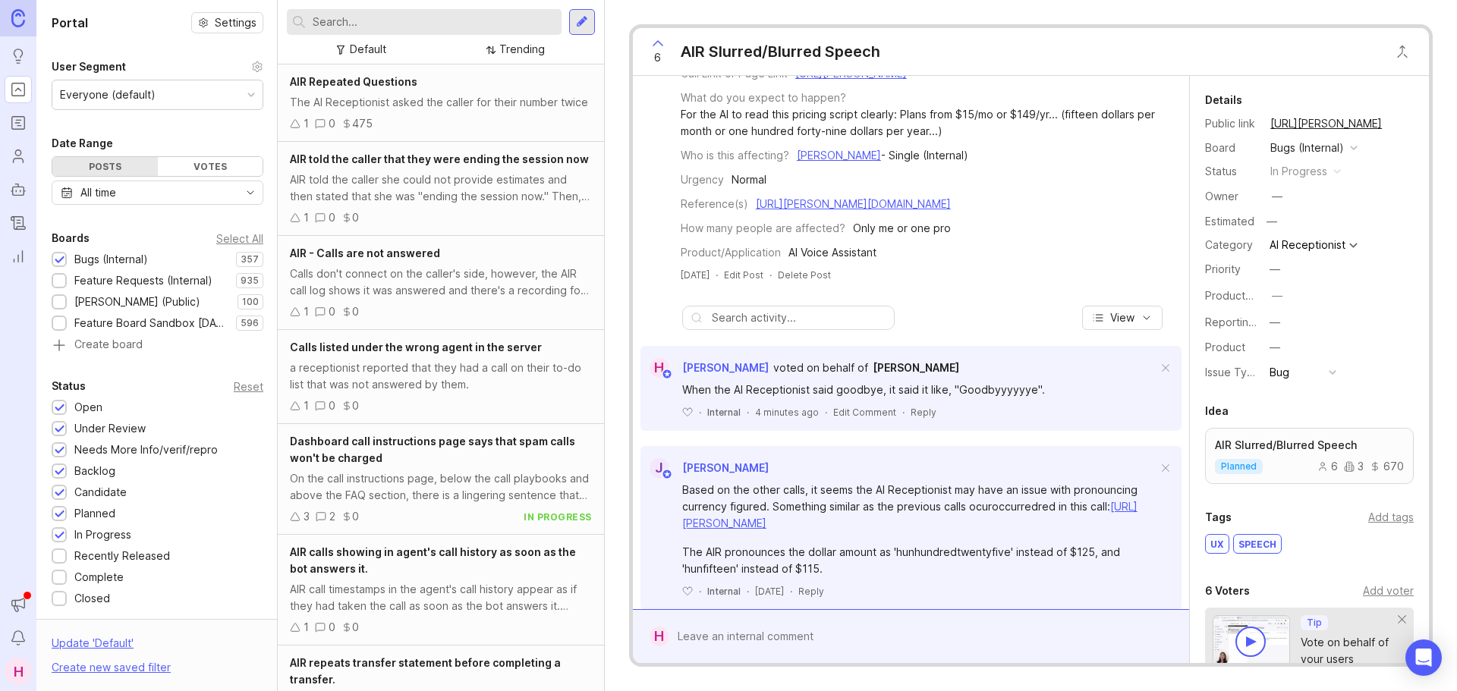
click at [814, 637] on div at bounding box center [922, 636] width 507 height 29
paste textarea "[URL][PERSON_NAME]"
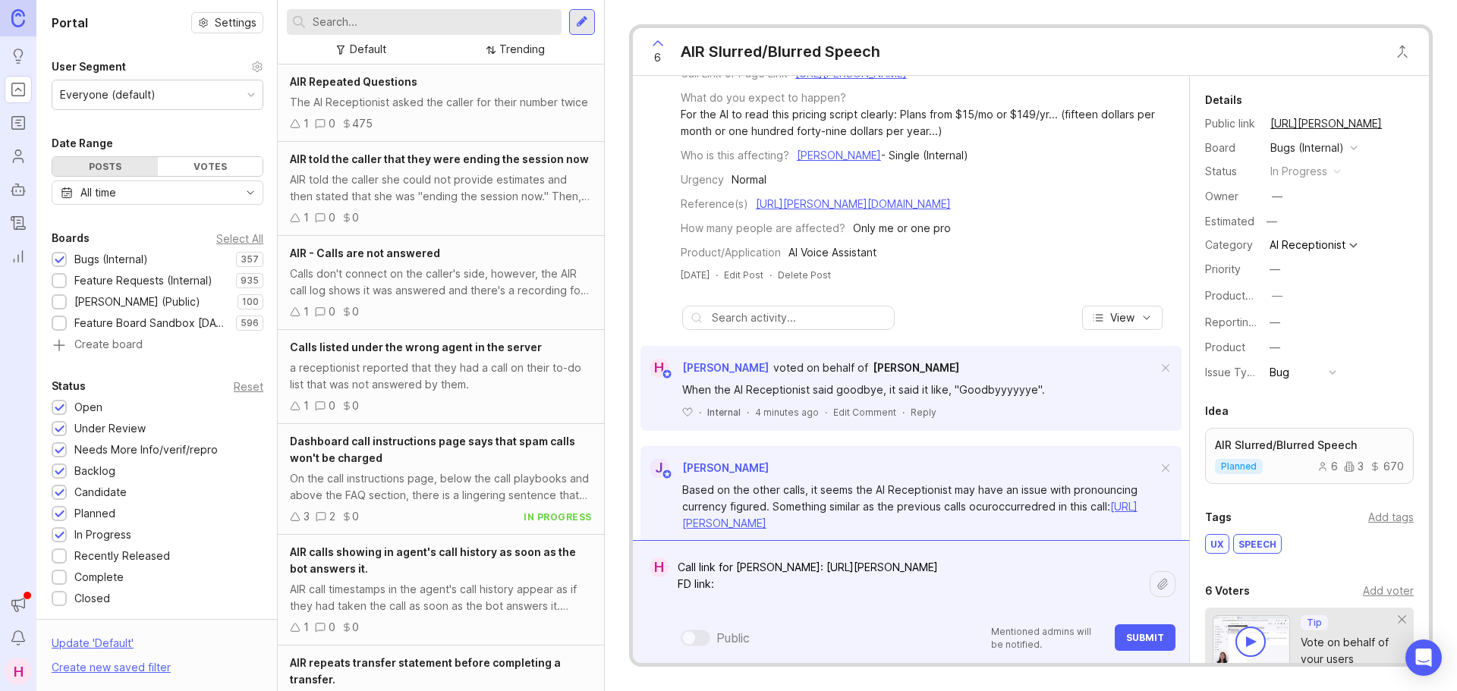
paste textarea "[URL][PERSON_NAME][DOMAIN_NAME]"
type textarea "Call link for Damon Colbert: https://agent.smith.ai/agent/call/CAc2c79f20fed901…"
click at [1138, 635] on span "Submit" at bounding box center [1145, 637] width 38 height 11
